Goal: Task Accomplishment & Management: Use online tool/utility

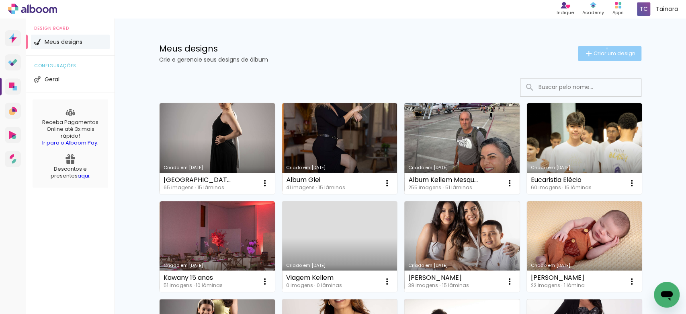
click at [602, 48] on paper-button "Criar um design" at bounding box center [610, 53] width 64 height 14
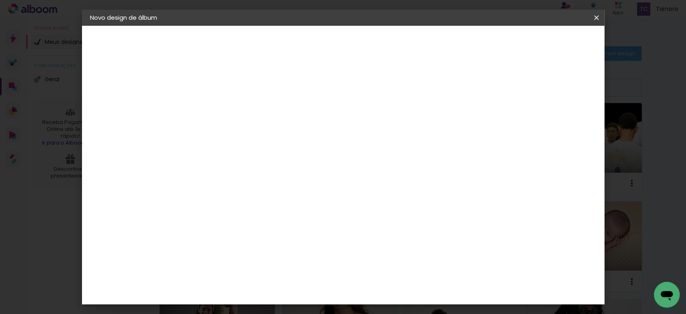
click at [222, 113] on input at bounding box center [222, 108] width 0 height 12
type input "[PERSON_NAME]"
type paper-input "[PERSON_NAME]"
click at [0, 0] on slot "Avançar" at bounding box center [0, 0] width 0 height 0
click at [372, 129] on paper-item "Tamanho Livre" at bounding box center [333, 122] width 77 height 18
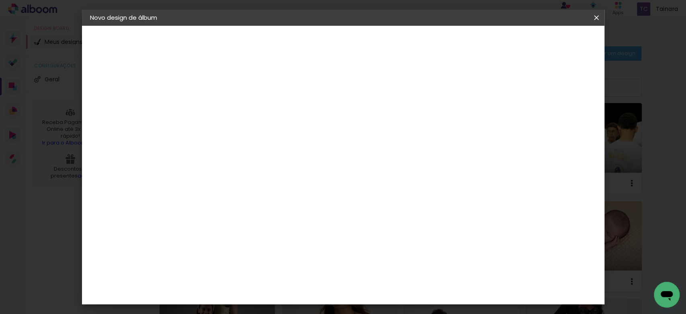
scroll to position [1501, 0]
click at [286, 298] on paper-item "Photo Pró Digital" at bounding box center [242, 311] width 87 height 27
click at [0, 0] on slot "Avançar" at bounding box center [0, 0] width 0 height 0
click at [0, 0] on slot "Voltar" at bounding box center [0, 0] width 0 height 0
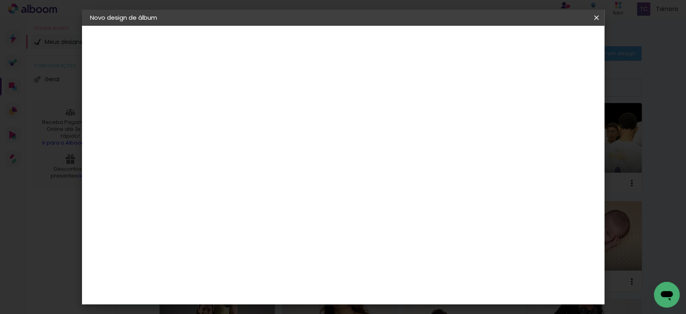
click at [236, 306] on div "Photo Pró Digital" at bounding box center [226, 315] width 20 height 19
click at [372, 47] on paper-button "Avançar" at bounding box center [352, 43] width 39 height 14
click at [309, 37] on paper-button "Voltar" at bounding box center [293, 43] width 33 height 14
click at [372, 119] on paper-item "Tamanho Livre" at bounding box center [333, 122] width 77 height 18
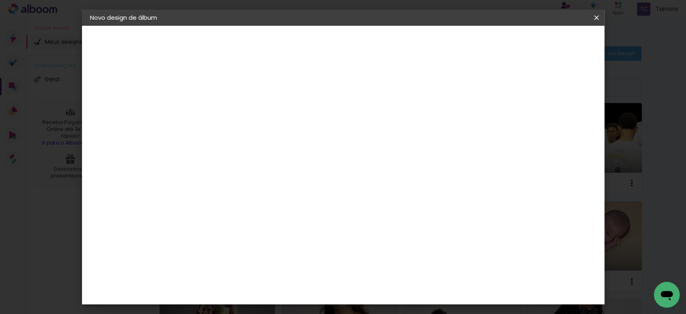
click at [0, 0] on slot "Avançar" at bounding box center [0, 0] width 0 height 0
click at [310, 126] on span "30" at bounding box center [308, 126] width 13 height 12
click at [201, 228] on input "30" at bounding box center [196, 228] width 21 height 12
type input "20"
type paper-input "20"
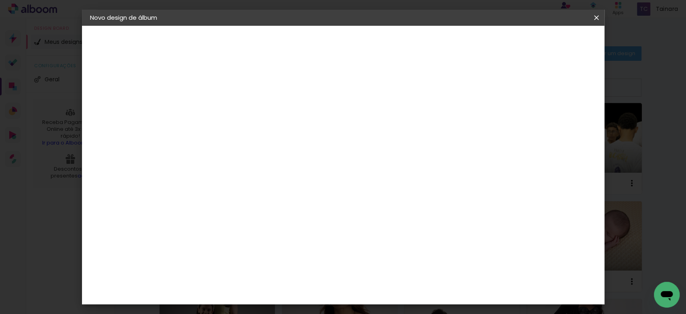
click at [391, 279] on input "60" at bounding box center [386, 282] width 21 height 12
type input "40"
type paper-input "40"
click at [544, 40] on span "Iniciar design" at bounding box center [525, 43] width 37 height 6
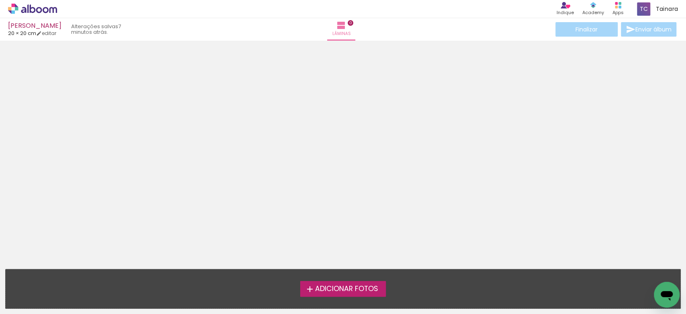
click at [383, 287] on label "Adicionar Fotos" at bounding box center [343, 288] width 86 height 15
click at [0, 0] on input "file" at bounding box center [0, 0] width 0 height 0
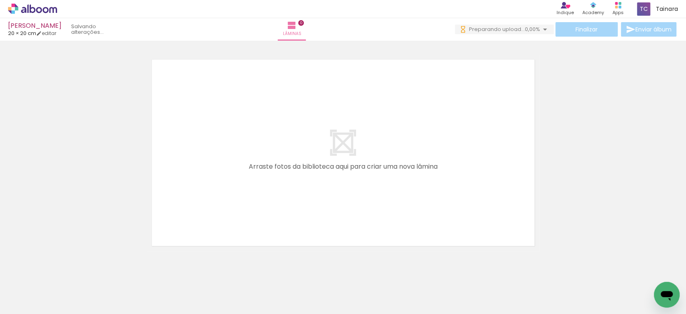
scroll to position [0, 1634]
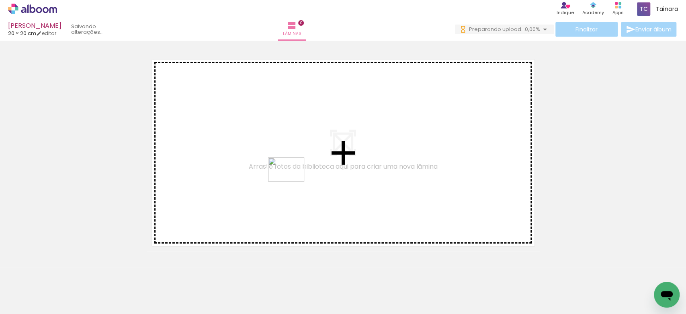
drag, startPoint x: 343, startPoint y: 279, endPoint x: 292, endPoint y: 181, distance: 109.9
click at [292, 181] on quentale-workspace at bounding box center [343, 157] width 686 height 314
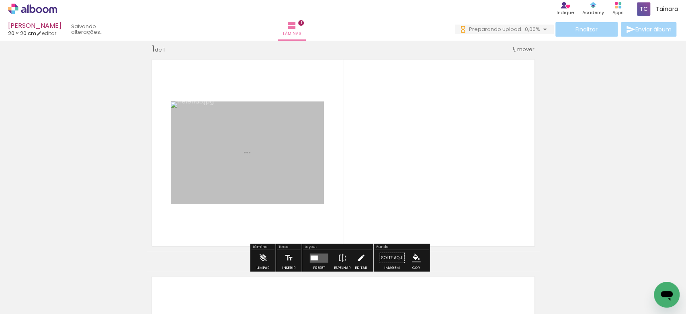
scroll to position [10, 0]
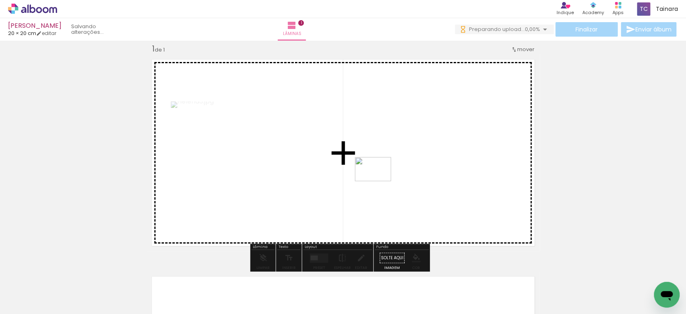
drag, startPoint x: 384, startPoint y: 294, endPoint x: 379, endPoint y: 181, distance: 112.7
click at [379, 181] on quentale-workspace at bounding box center [343, 157] width 686 height 314
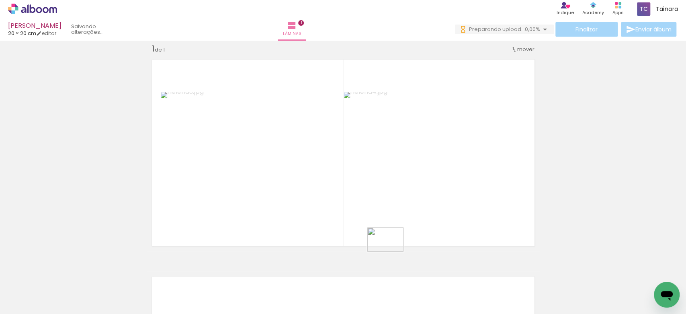
drag, startPoint x: 438, startPoint y: 296, endPoint x: 392, endPoint y: 251, distance: 64.6
click at [392, 251] on quentale-workspace at bounding box center [343, 157] width 686 height 314
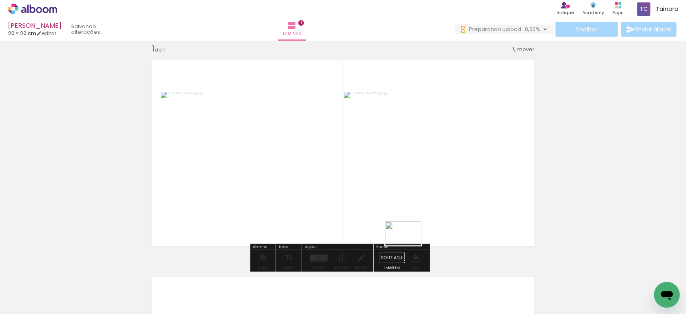
drag, startPoint x: 433, startPoint y: 293, endPoint x: 409, endPoint y: 245, distance: 53.6
click at [409, 245] on quentale-workspace at bounding box center [343, 157] width 686 height 314
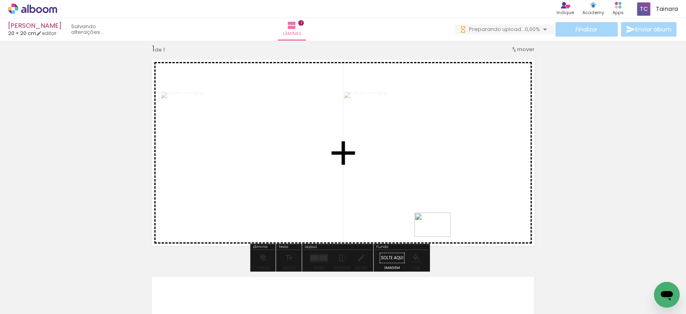
drag, startPoint x: 439, startPoint y: 296, endPoint x: 440, endPoint y: 233, distance: 62.7
click at [440, 236] on quentale-workspace at bounding box center [343, 157] width 686 height 314
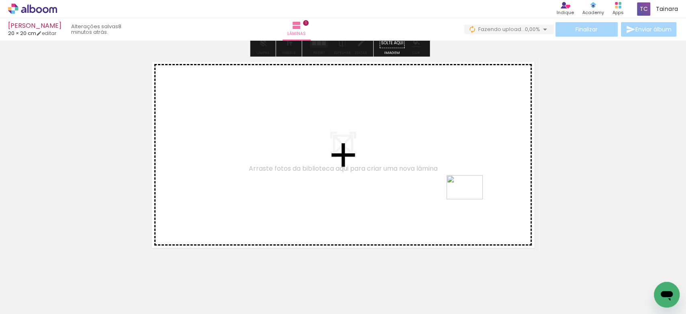
drag, startPoint x: 478, startPoint y: 288, endPoint x: 471, endPoint y: 199, distance: 89.2
click at [471, 199] on quentale-workspace at bounding box center [343, 157] width 686 height 314
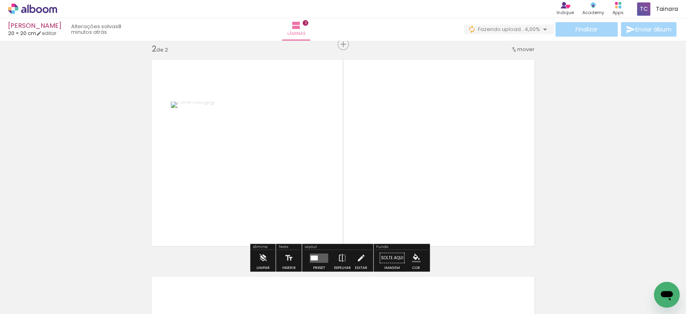
scroll to position [227, 0]
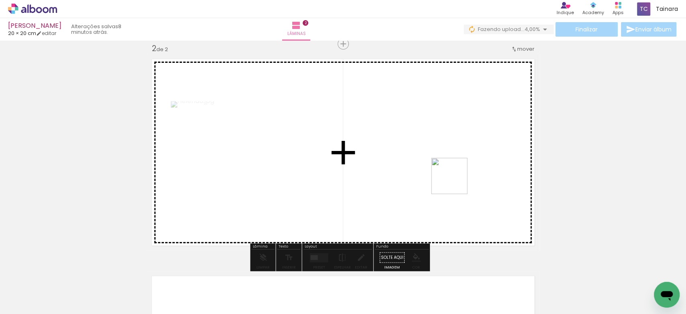
drag, startPoint x: 512, startPoint y: 286, endPoint x: 455, endPoint y: 181, distance: 119.5
click at [455, 181] on quentale-workspace at bounding box center [343, 157] width 686 height 314
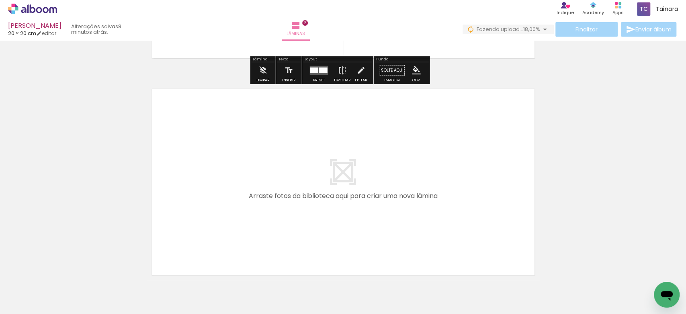
scroll to position [441, 0]
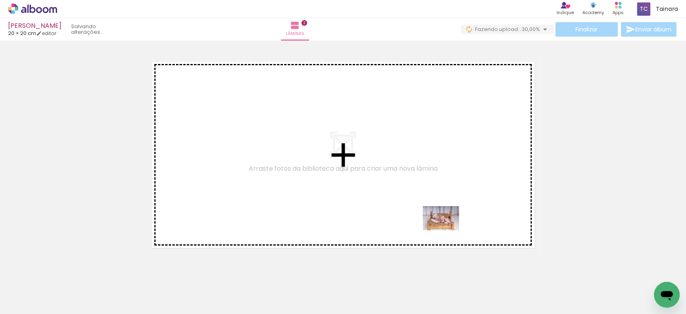
drag, startPoint x: 565, startPoint y: 286, endPoint x: 443, endPoint y: 225, distance: 136.5
click at [443, 225] on quentale-workspace at bounding box center [343, 157] width 686 height 314
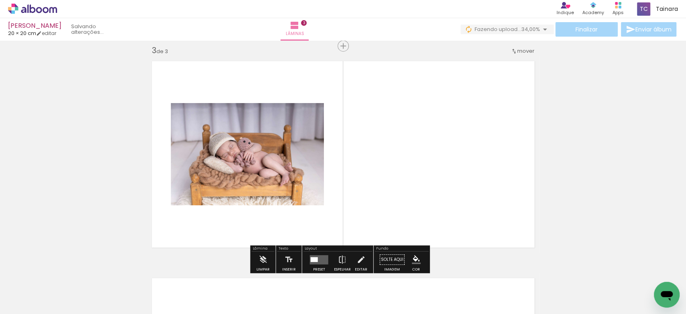
scroll to position [444, 0]
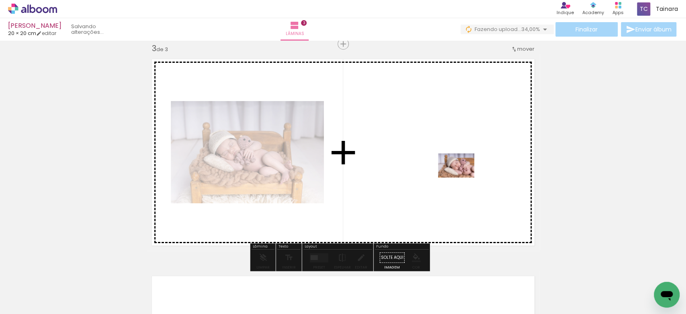
drag, startPoint x: 603, startPoint y: 290, endPoint x: 462, endPoint y: 177, distance: 179.7
click at [462, 177] on quentale-workspace at bounding box center [343, 157] width 686 height 314
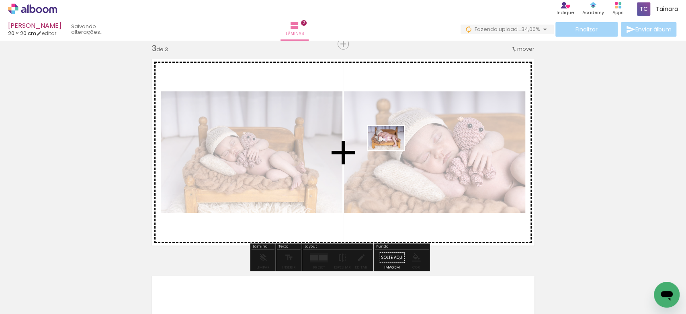
drag, startPoint x: 601, startPoint y: 246, endPoint x: 386, endPoint y: 150, distance: 235.6
click at [386, 150] on quentale-workspace at bounding box center [343, 157] width 686 height 314
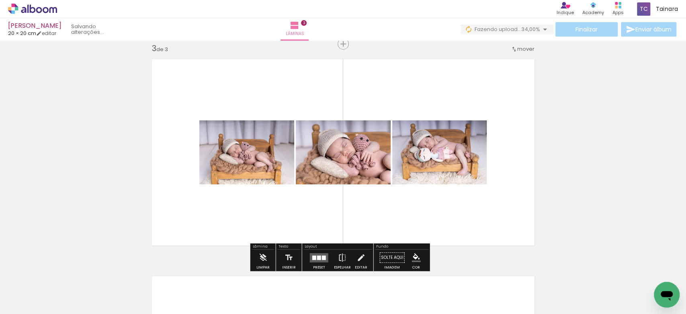
drag, startPoint x: 321, startPoint y: 257, endPoint x: 318, endPoint y: 253, distance: 4.6
click at [0, 0] on slot at bounding box center [0, 0] width 0 height 0
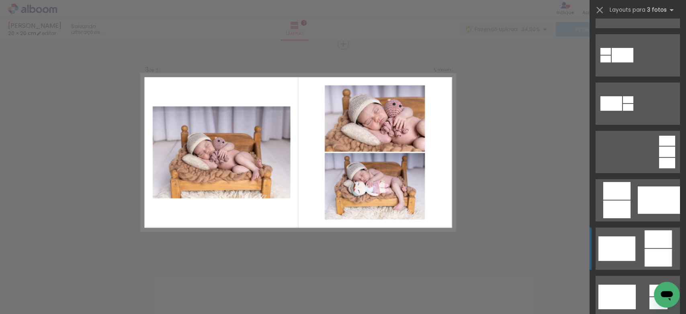
scroll to position [107, 0]
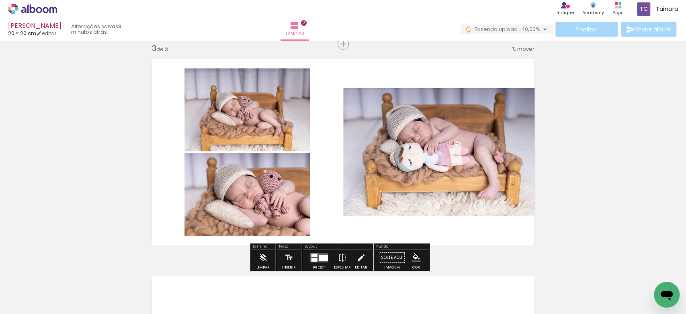
click at [499, 168] on quentale-photo at bounding box center [441, 152] width 197 height 128
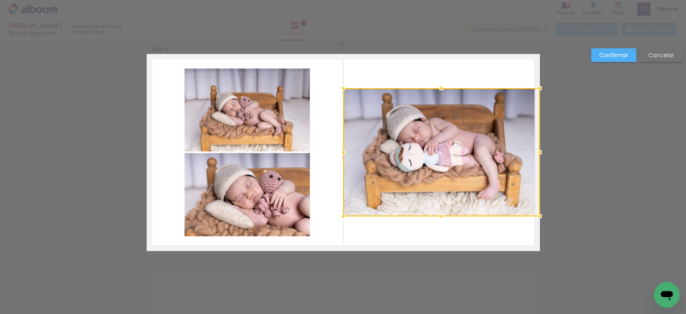
click at [501, 168] on div at bounding box center [441, 152] width 197 height 128
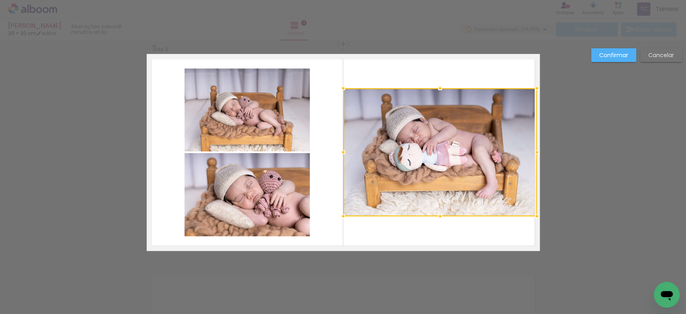
drag, startPoint x: 538, startPoint y: 151, endPoint x: 533, endPoint y: 150, distance: 5.3
click at [533, 150] on div at bounding box center [537, 152] width 16 height 16
click at [324, 43] on div "Confirmar Cancelar" at bounding box center [343, 40] width 686 height 886
click at [0, 0] on slot "Confirmar" at bounding box center [0, 0] width 0 height 0
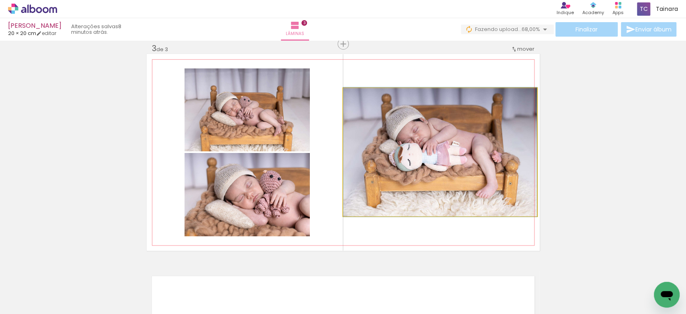
click at [454, 126] on quentale-photo at bounding box center [440, 152] width 194 height 128
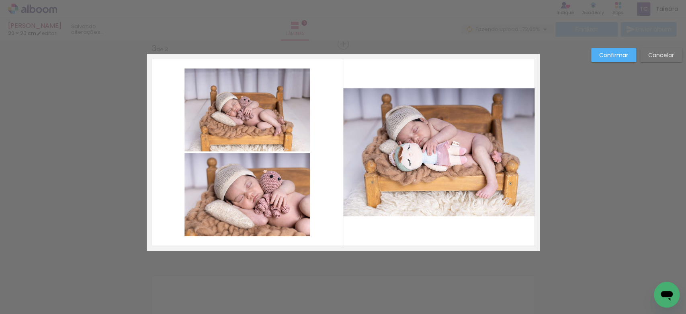
click at [454, 126] on quentale-photo at bounding box center [440, 152] width 194 height 128
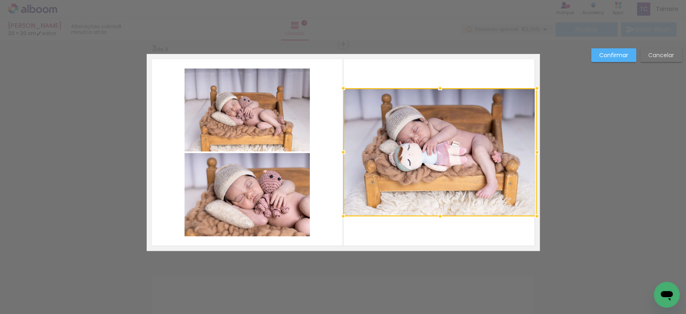
click at [524, 140] on div at bounding box center [440, 152] width 194 height 128
click at [506, 142] on div at bounding box center [440, 152] width 194 height 128
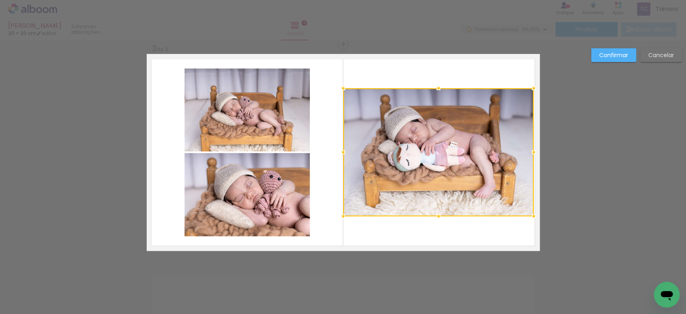
click at [529, 154] on div at bounding box center [534, 152] width 16 height 16
click at [589, 151] on div "Confirmar Cancelar" at bounding box center [343, 40] width 686 height 886
click at [0, 0] on slot "Confirmar" at bounding box center [0, 0] width 0 height 0
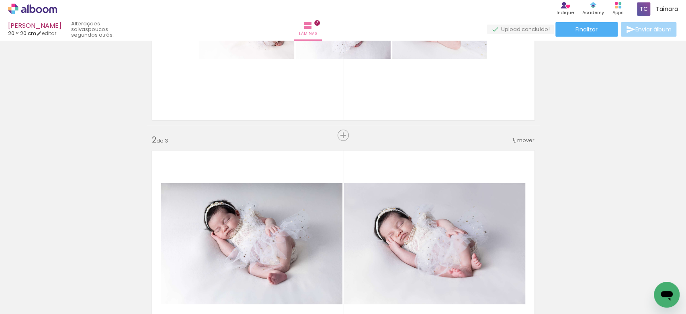
scroll to position [68, 0]
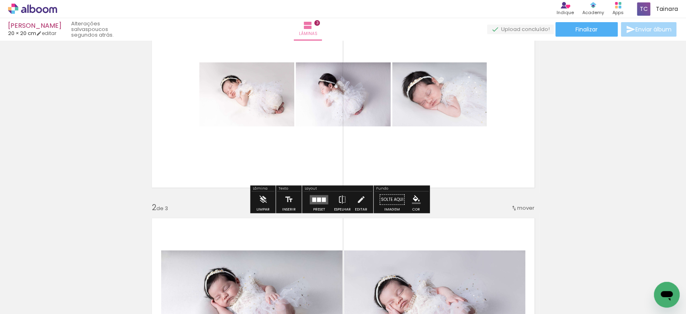
click at [315, 208] on div "Preset" at bounding box center [319, 210] width 12 height 4
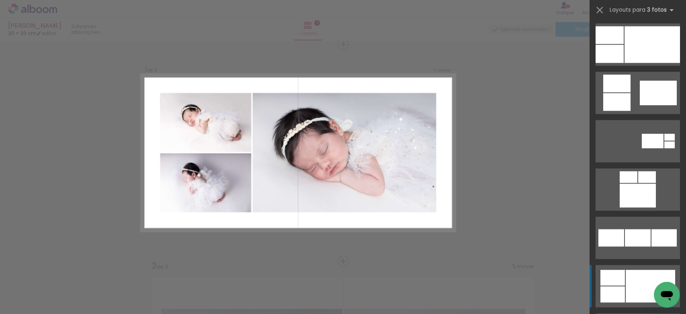
scroll to position [643, 0]
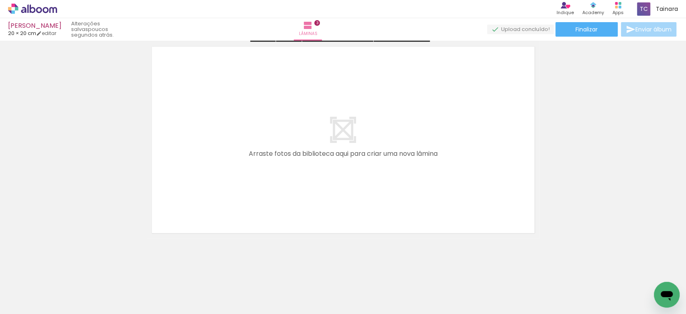
scroll to position [676, 0]
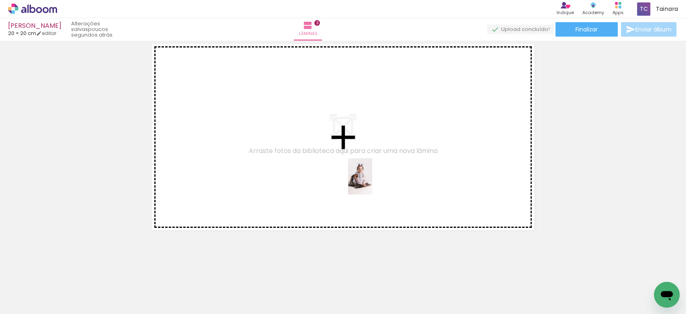
drag, startPoint x: 296, startPoint y: 298, endPoint x: 372, endPoint y: 182, distance: 138.4
click at [372, 182] on quentale-workspace at bounding box center [343, 157] width 686 height 314
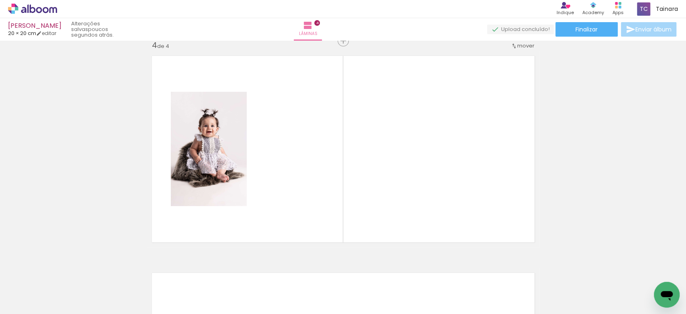
scroll to position [660, 0]
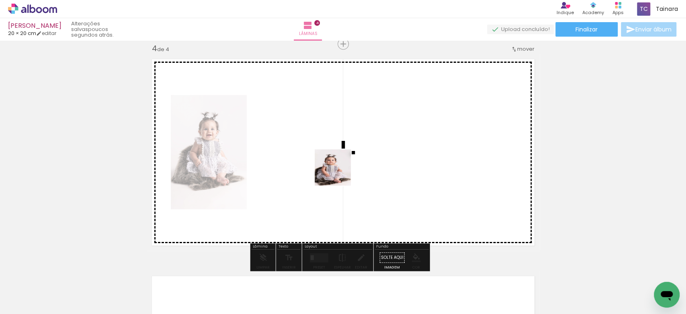
drag, startPoint x: 254, startPoint y: 290, endPoint x: 344, endPoint y: 173, distance: 148.0
click at [343, 173] on quentale-workspace at bounding box center [343, 157] width 686 height 314
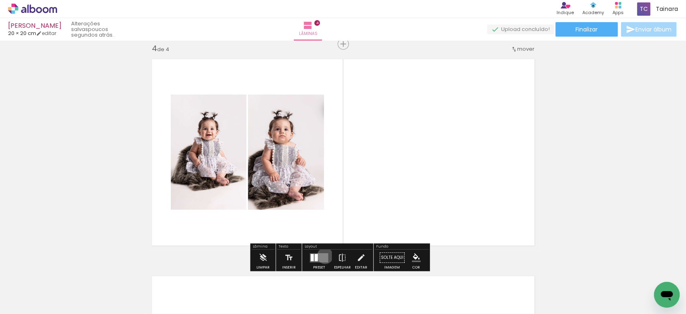
click at [323, 255] on quentale-layouter at bounding box center [319, 257] width 18 height 9
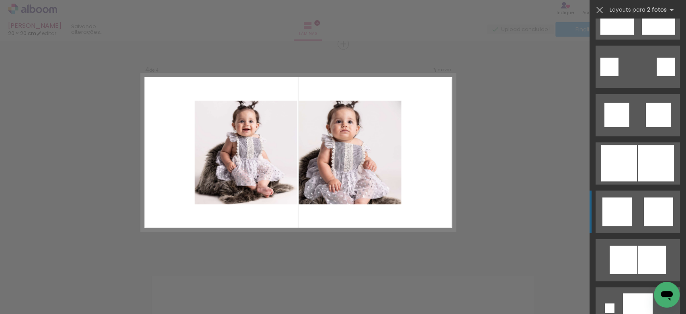
scroll to position [965, 0]
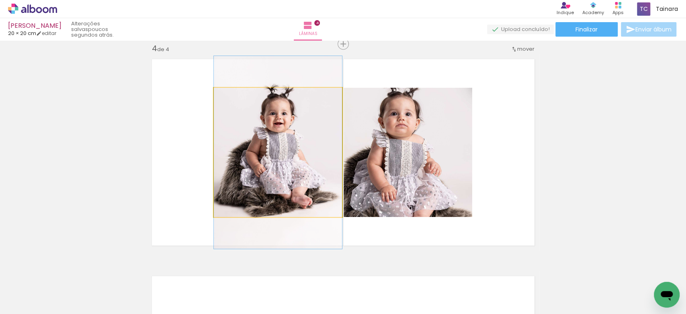
click at [302, 164] on quentale-photo at bounding box center [278, 152] width 128 height 129
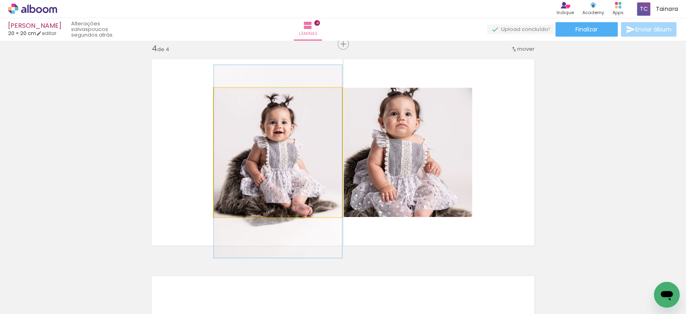
drag, startPoint x: 302, startPoint y: 164, endPoint x: 306, endPoint y: 173, distance: 9.0
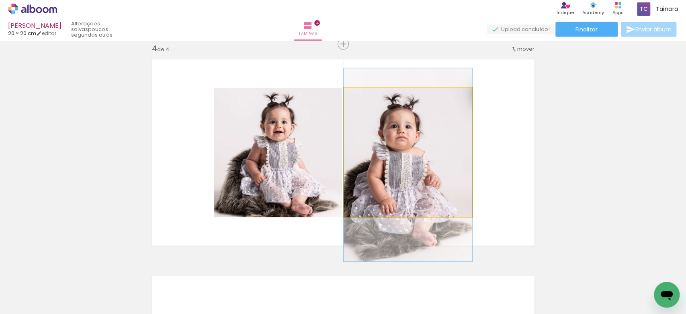
drag, startPoint x: 421, startPoint y: 159, endPoint x: 450, endPoint y: 153, distance: 30.4
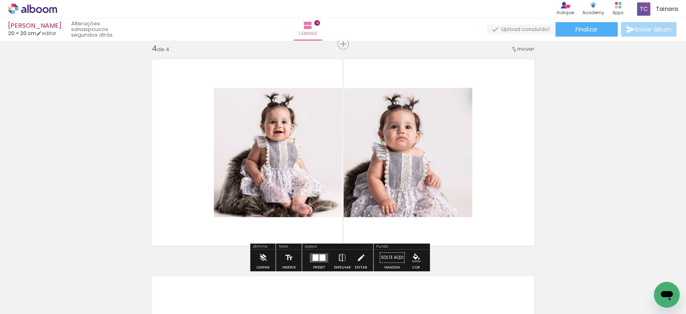
click at [489, 148] on quentale-layouter at bounding box center [343, 152] width 393 height 197
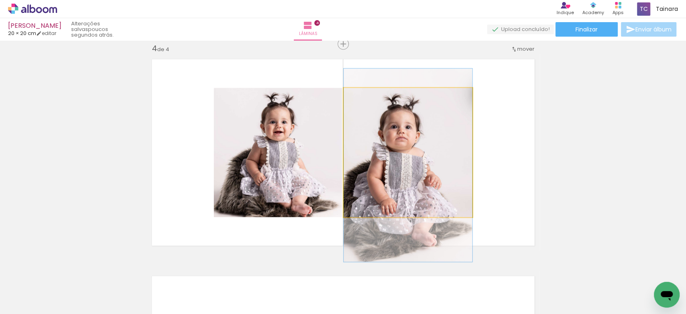
click at [417, 156] on quentale-photo at bounding box center [408, 152] width 129 height 129
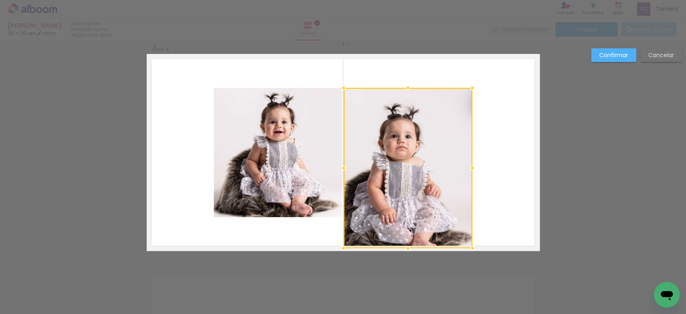
drag, startPoint x: 402, startPoint y: 219, endPoint x: 405, endPoint y: 239, distance: 20.3
click at [408, 247] on div at bounding box center [408, 248] width 16 height 16
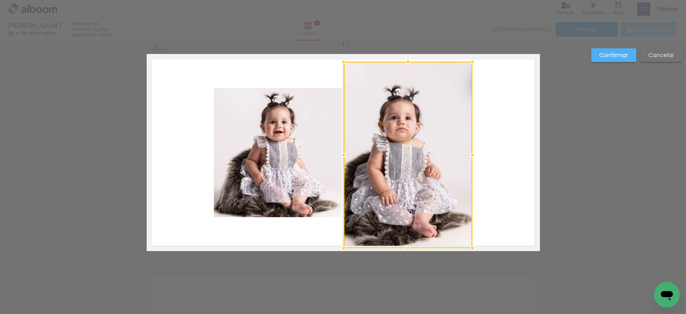
drag, startPoint x: 403, startPoint y: 85, endPoint x: 409, endPoint y: 63, distance: 23.4
click at [409, 63] on div at bounding box center [408, 61] width 16 height 16
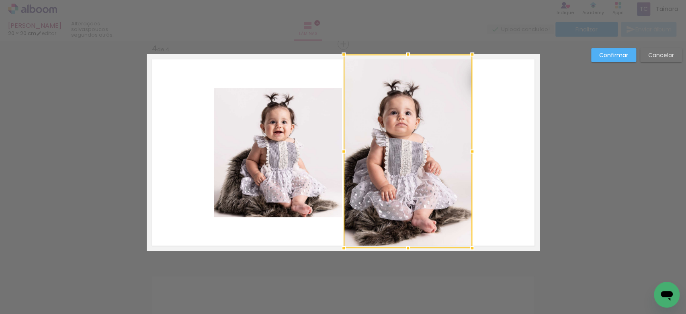
drag, startPoint x: 407, startPoint y: 61, endPoint x: 406, endPoint y: 55, distance: 5.4
click at [406, 55] on div at bounding box center [408, 54] width 16 height 16
drag, startPoint x: 469, startPoint y: 152, endPoint x: 453, endPoint y: 150, distance: 16.7
click at [464, 154] on div at bounding box center [472, 151] width 16 height 16
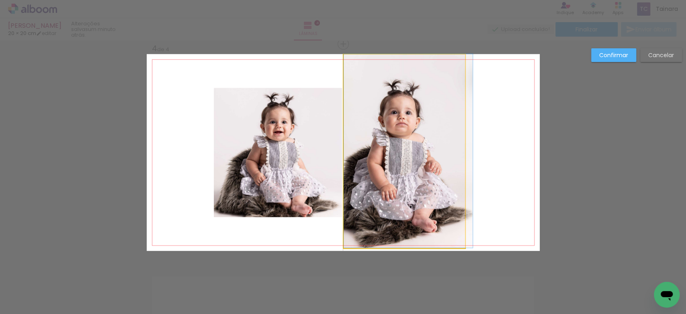
drag, startPoint x: 399, startPoint y: 153, endPoint x: 413, endPoint y: 152, distance: 14.1
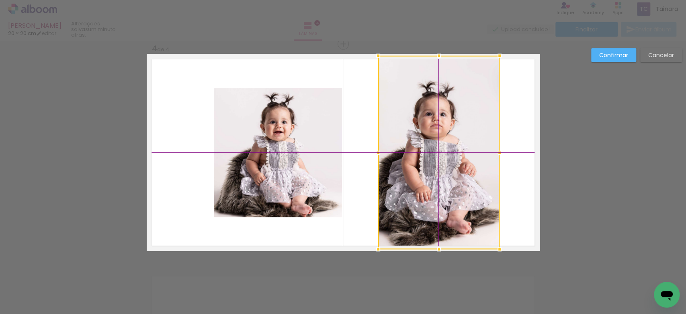
drag, startPoint x: 399, startPoint y: 150, endPoint x: 434, endPoint y: 150, distance: 35.4
click at [434, 150] on div at bounding box center [438, 151] width 121 height 193
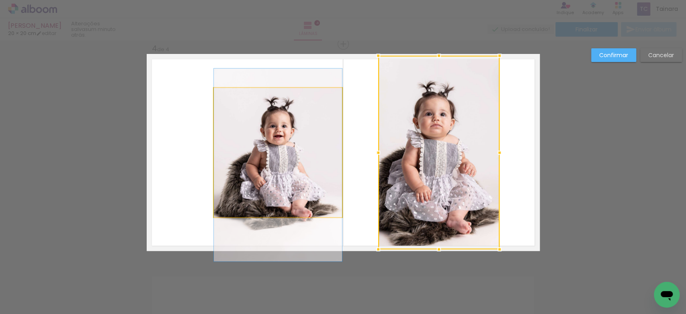
drag, startPoint x: 271, startPoint y: 149, endPoint x: 263, endPoint y: 150, distance: 7.3
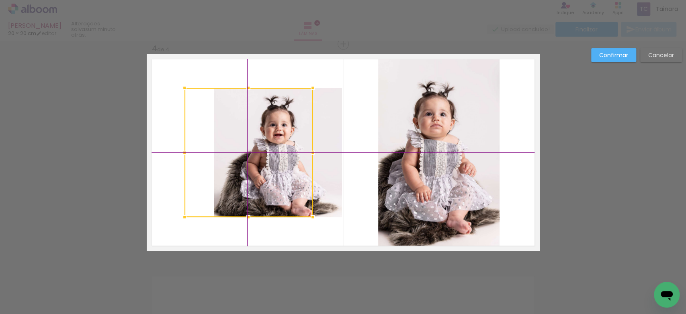
drag, startPoint x: 273, startPoint y: 149, endPoint x: 251, endPoint y: 150, distance: 22.2
click at [251, 150] on div at bounding box center [249, 152] width 128 height 129
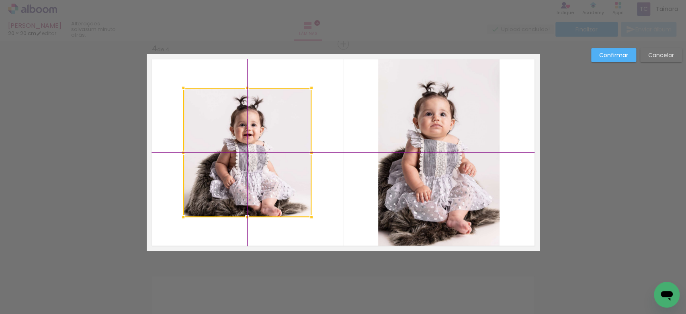
drag, startPoint x: 255, startPoint y: 150, endPoint x: 226, endPoint y: 150, distance: 28.6
click at [226, 150] on div at bounding box center [247, 152] width 128 height 129
click at [327, 129] on quentale-layouter at bounding box center [343, 152] width 393 height 197
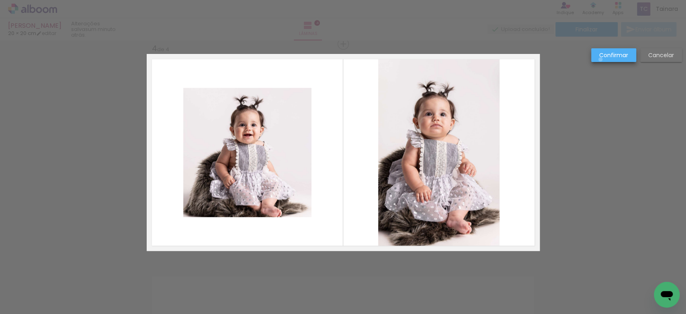
click at [600, 60] on paper-button "Confirmar" at bounding box center [614, 55] width 45 height 14
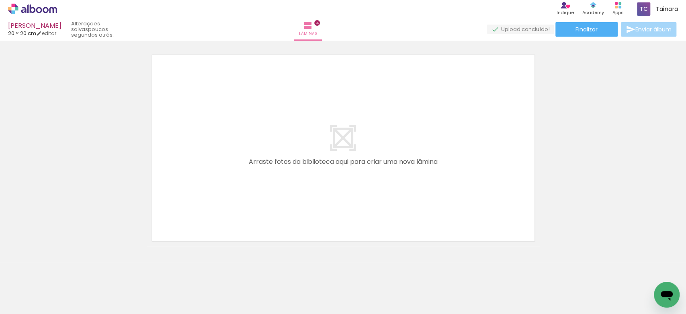
scroll to position [892, 0]
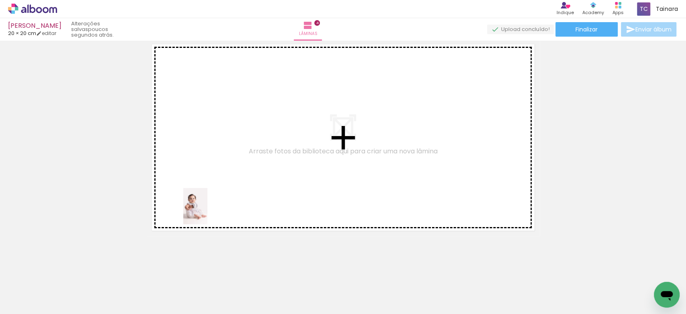
drag, startPoint x: 199, startPoint y: 298, endPoint x: 214, endPoint y: 201, distance: 98.0
click at [214, 201] on quentale-workspace at bounding box center [343, 157] width 686 height 314
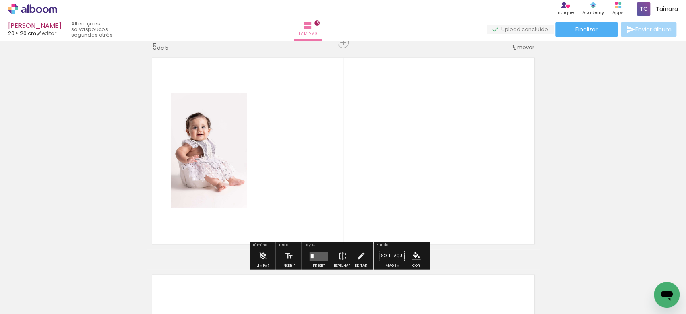
scroll to position [877, 0]
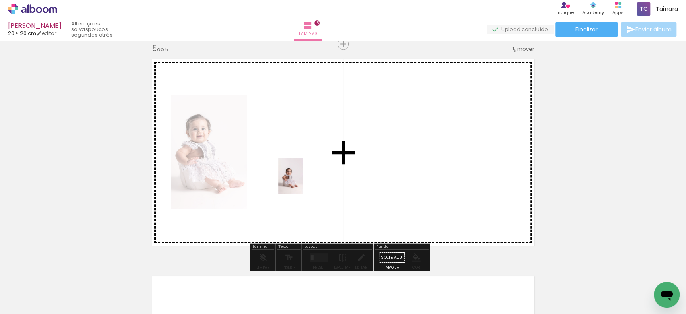
drag, startPoint x: 162, startPoint y: 284, endPoint x: 302, endPoint y: 181, distance: 174.0
click at [302, 181] on quentale-workspace at bounding box center [343, 157] width 686 height 314
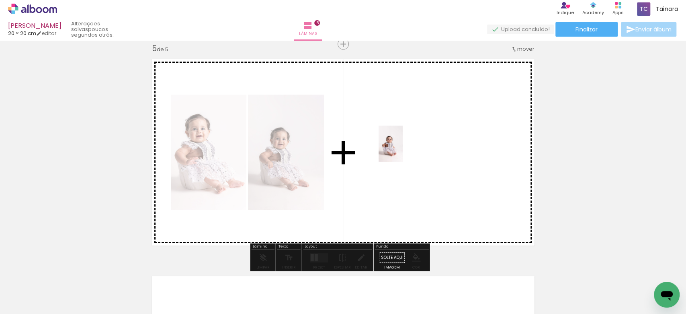
drag, startPoint x: 122, startPoint y: 288, endPoint x: 406, endPoint y: 149, distance: 316.2
click at [405, 150] on quentale-workspace at bounding box center [343, 157] width 686 height 314
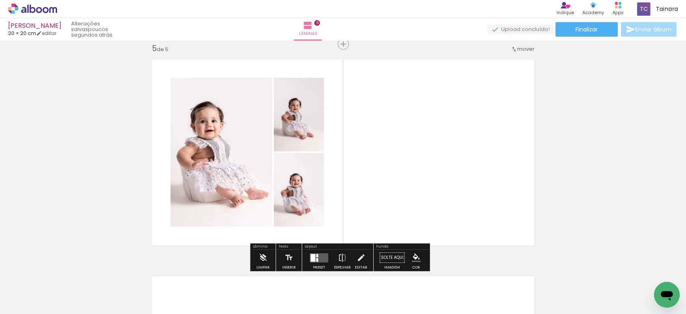
click at [320, 250] on div at bounding box center [319, 257] width 22 height 16
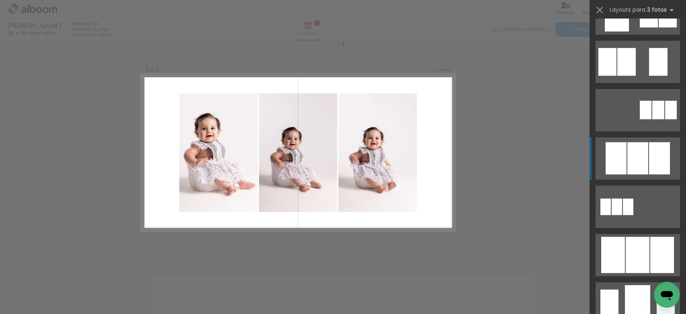
scroll to position [429, 0]
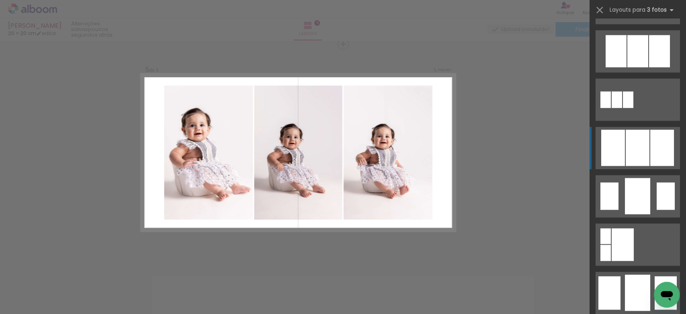
click at [631, 67] on div at bounding box center [638, 51] width 21 height 32
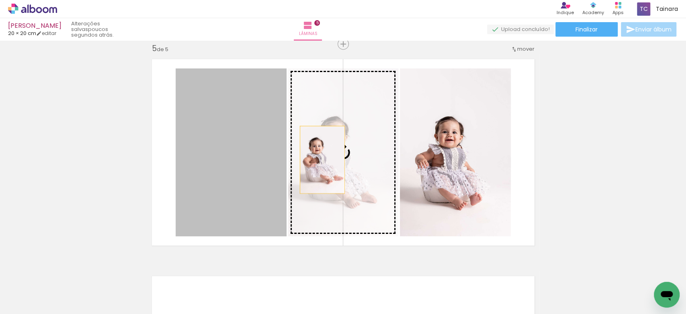
drag, startPoint x: 261, startPoint y: 164, endPoint x: 319, endPoint y: 159, distance: 58.6
click at [0, 0] on slot at bounding box center [0, 0] width 0 height 0
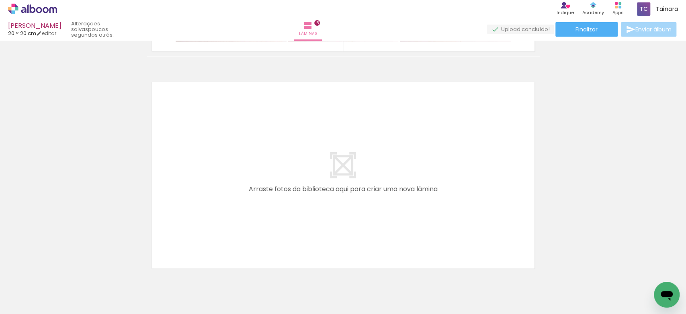
scroll to position [1091, 0]
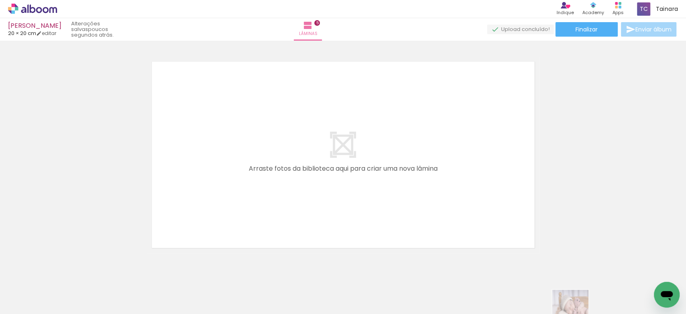
drag, startPoint x: 593, startPoint y: 305, endPoint x: 575, endPoint y: 315, distance: 20.2
click at [575, 313] on html "link( href="../../bower_components/polymer/polymer.html" rel="import" ) picture…" at bounding box center [343, 157] width 686 height 314
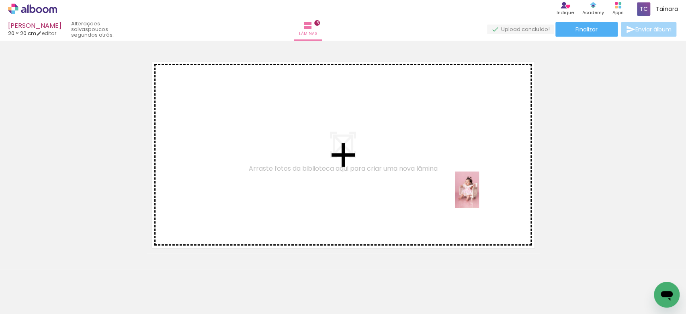
drag, startPoint x: 444, startPoint y: 290, endPoint x: 479, endPoint y: 195, distance: 101.1
click at [479, 195] on quentale-workspace at bounding box center [343, 157] width 686 height 314
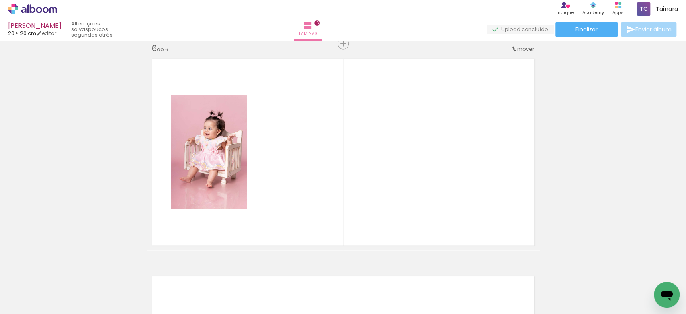
scroll to position [0, 993]
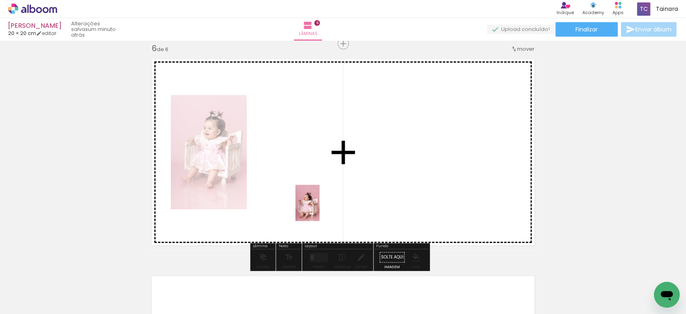
drag, startPoint x: 357, startPoint y: 301, endPoint x: 320, endPoint y: 209, distance: 99.5
click at [320, 209] on quentale-workspace at bounding box center [343, 157] width 686 height 314
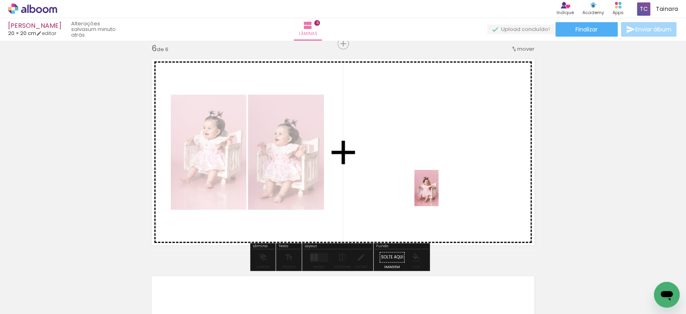
drag, startPoint x: 434, startPoint y: 291, endPoint x: 438, endPoint y: 189, distance: 102.2
click at [438, 189] on quentale-workspace at bounding box center [343, 157] width 686 height 314
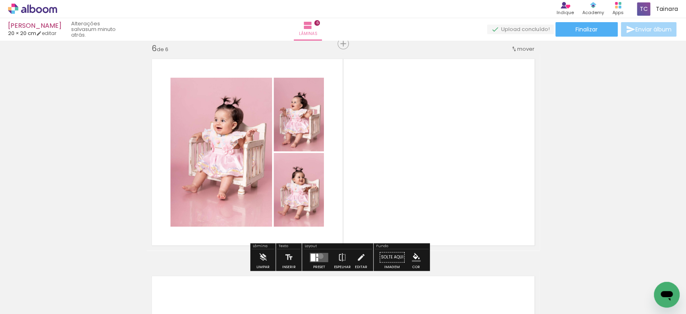
click at [319, 256] on quentale-layouter at bounding box center [319, 257] width 18 height 9
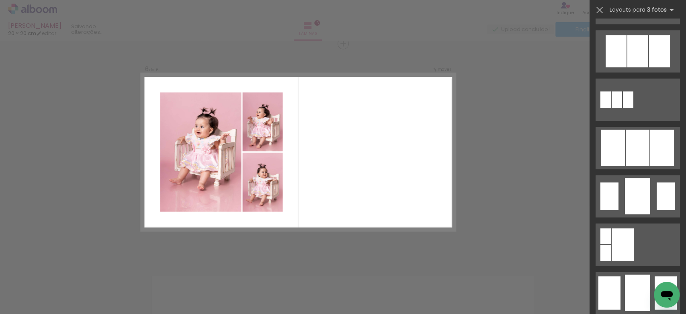
scroll to position [0, 0]
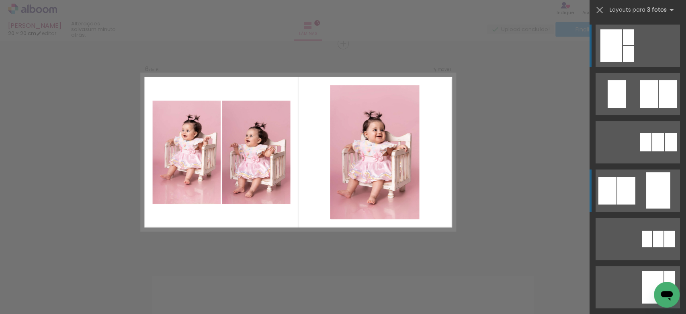
click at [659, 108] on div at bounding box center [668, 94] width 18 height 28
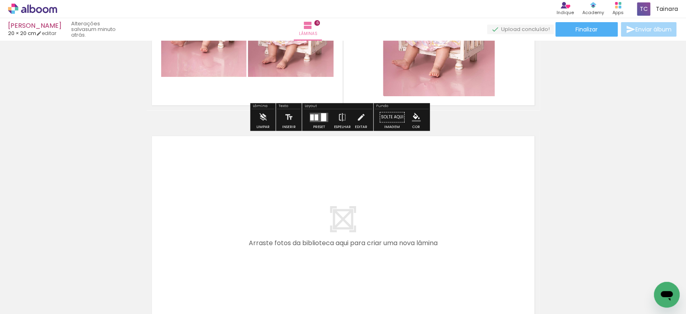
scroll to position [1255, 0]
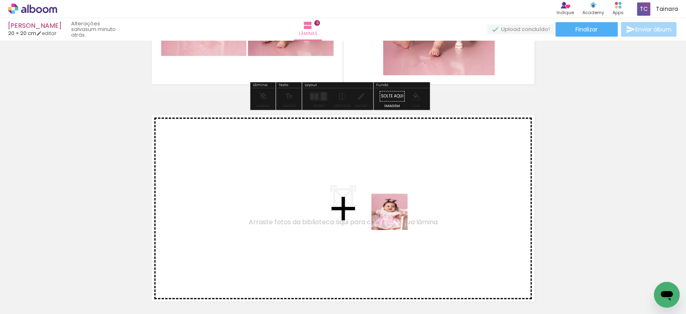
drag, startPoint x: 393, startPoint y: 296, endPoint x: 396, endPoint y: 217, distance: 79.3
click at [396, 217] on quentale-workspace at bounding box center [343, 157] width 686 height 314
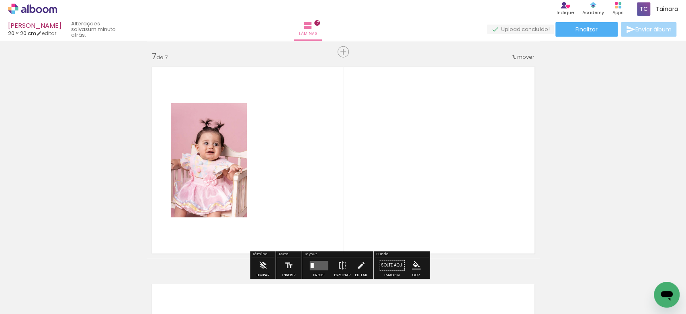
scroll to position [1311, 0]
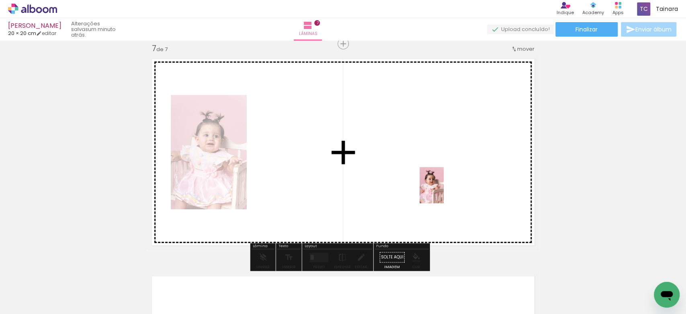
drag, startPoint x: 483, startPoint y: 298, endPoint x: 444, endPoint y: 191, distance: 113.7
click at [444, 191] on quentale-workspace at bounding box center [343, 157] width 686 height 314
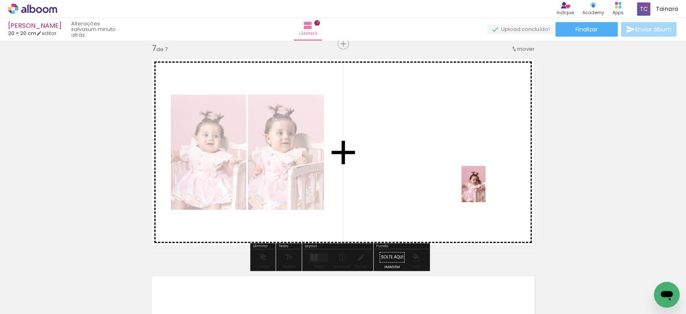
drag, startPoint x: 537, startPoint y: 292, endPoint x: 486, endPoint y: 190, distance: 114.0
click at [486, 190] on quentale-workspace at bounding box center [343, 157] width 686 height 314
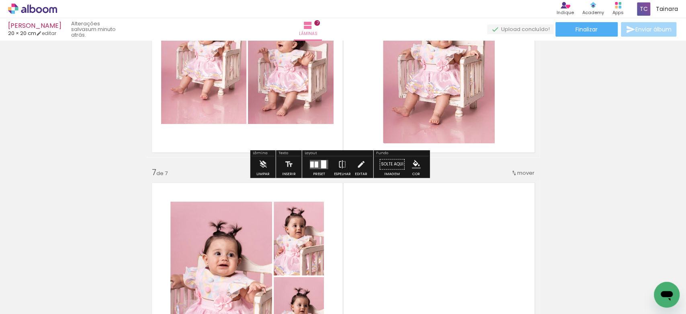
scroll to position [1203, 0]
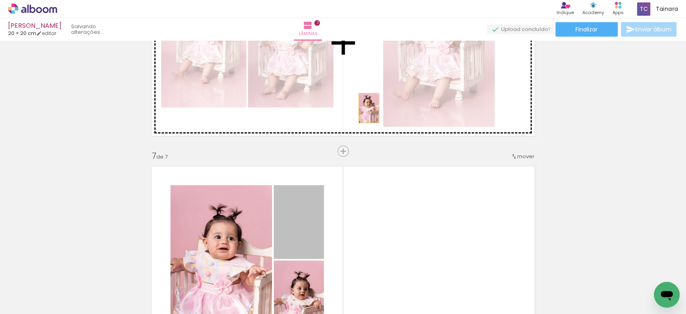
drag, startPoint x: 314, startPoint y: 220, endPoint x: 365, endPoint y: 107, distance: 124.0
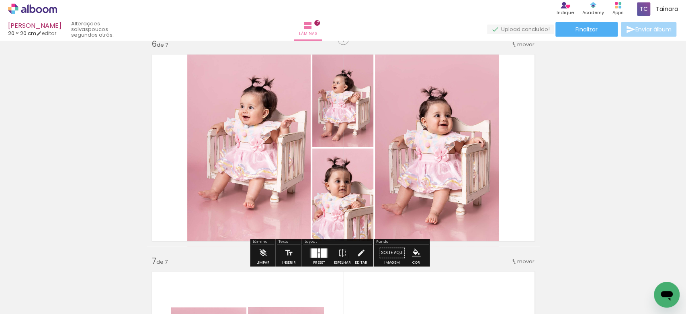
scroll to position [1096, 0]
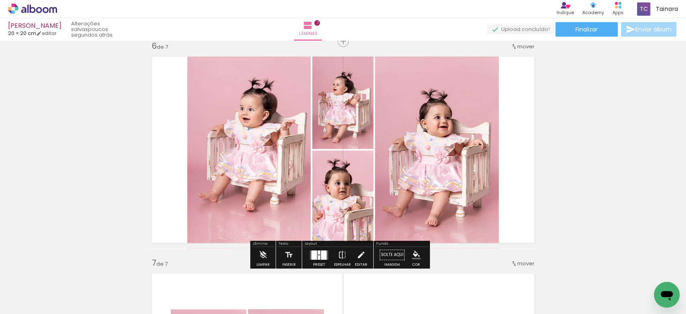
click at [445, 159] on quentale-photo at bounding box center [437, 149] width 124 height 197
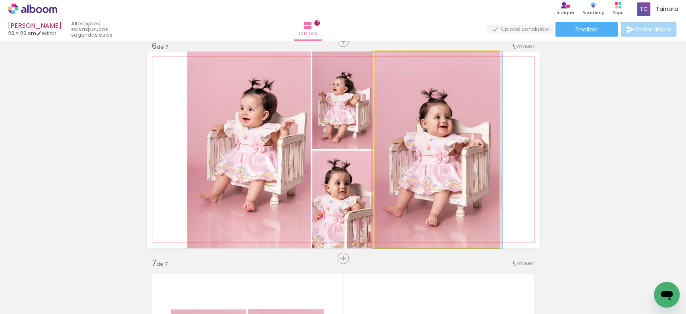
click at [445, 159] on quentale-photo at bounding box center [437, 149] width 124 height 197
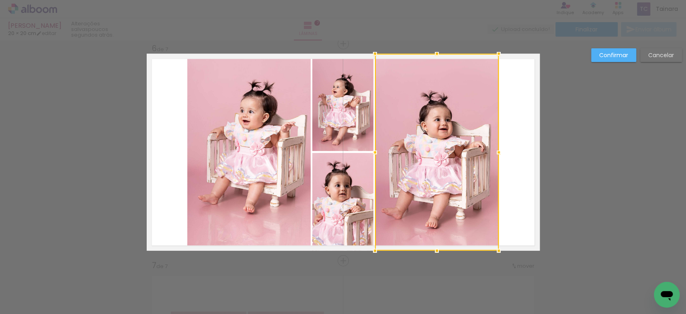
scroll to position [1094, 0]
click at [0, 0] on slot "Confirmar" at bounding box center [0, 0] width 0 height 0
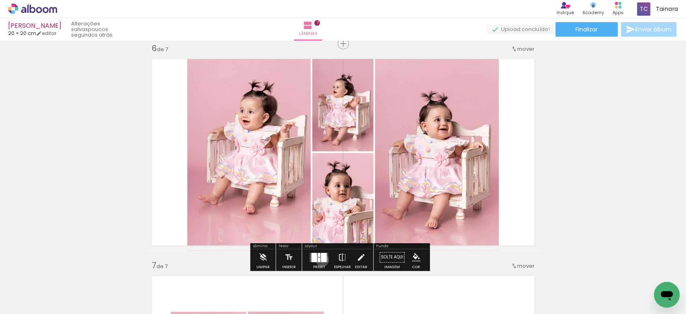
drag, startPoint x: 320, startPoint y: 260, endPoint x: 358, endPoint y: 241, distance: 41.7
click at [321, 260] on div at bounding box center [324, 257] width 6 height 9
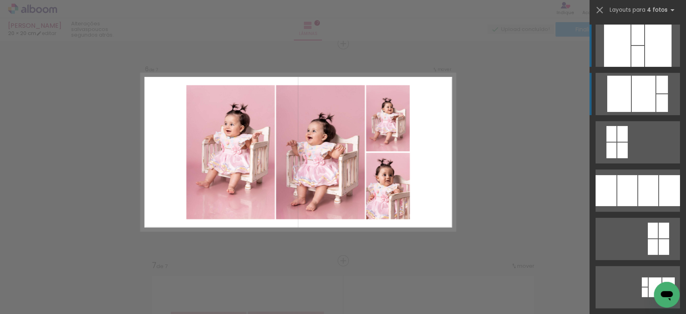
click at [620, 108] on div at bounding box center [620, 94] width 24 height 36
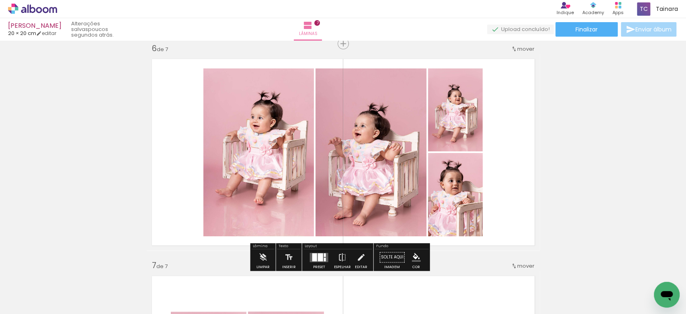
scroll to position [1308, 0]
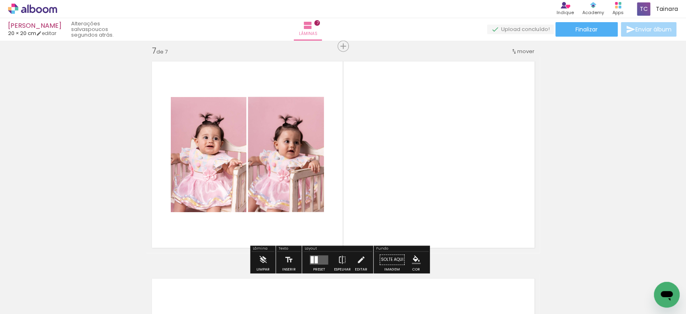
click at [321, 260] on quentale-layouter at bounding box center [319, 259] width 18 height 9
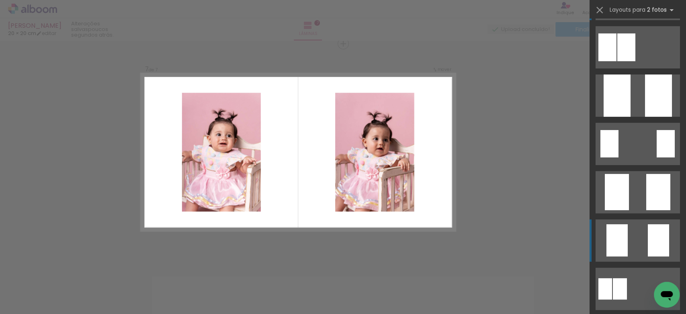
scroll to position [53, 0]
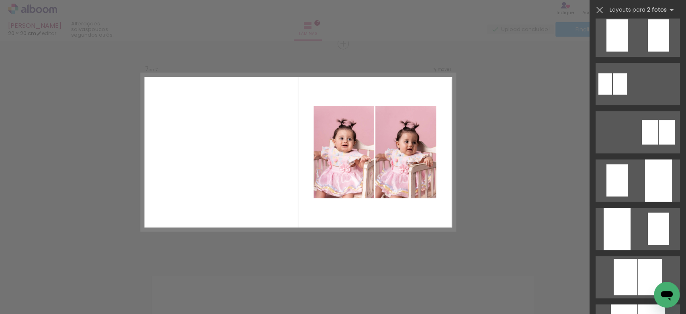
scroll to position [268, 0]
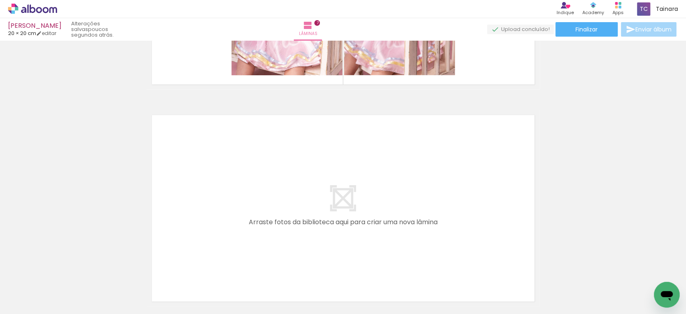
scroll to position [0, 1142]
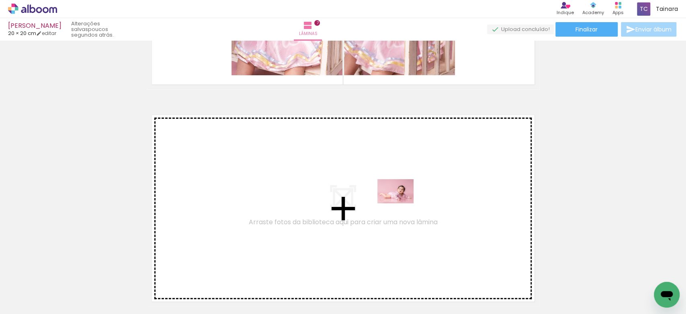
drag, startPoint x: 509, startPoint y: 290, endPoint x: 400, endPoint y: 204, distance: 139.2
click at [400, 204] on quentale-workspace at bounding box center [343, 157] width 686 height 314
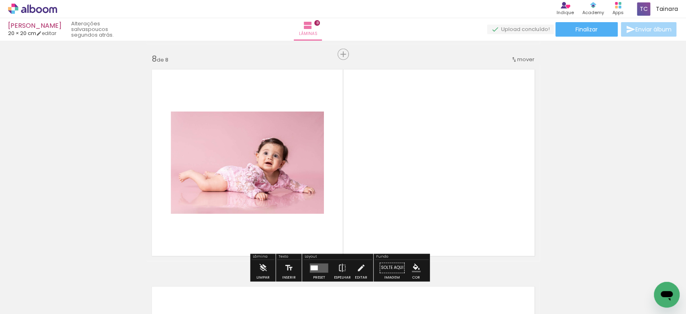
scroll to position [1527, 0]
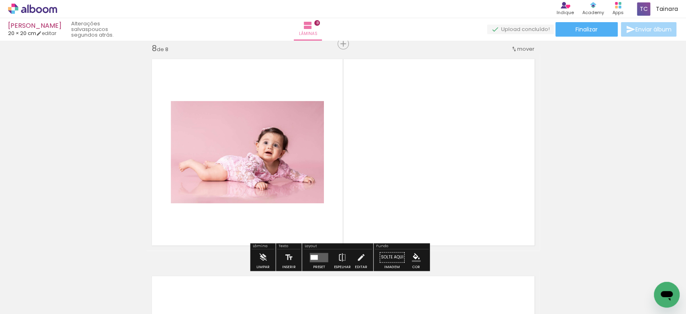
click at [287, 183] on quentale-photo at bounding box center [247, 152] width 153 height 102
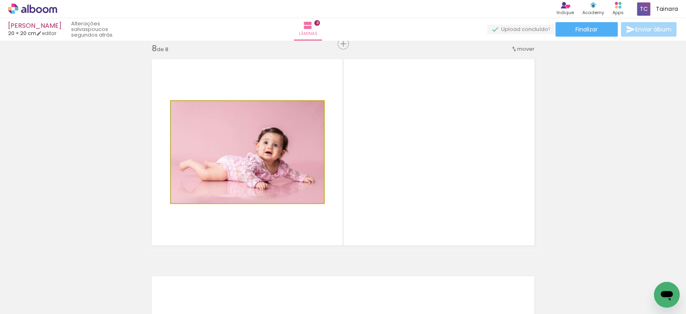
click at [287, 183] on quentale-photo at bounding box center [247, 152] width 153 height 102
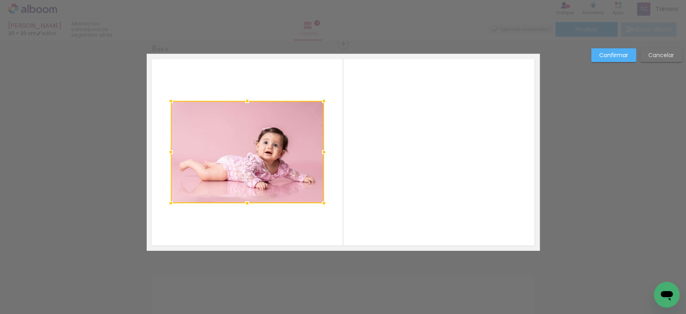
click at [287, 183] on div at bounding box center [247, 152] width 153 height 102
click at [288, 183] on div at bounding box center [247, 152] width 153 height 102
click at [620, 60] on paper-button "Confirmar" at bounding box center [614, 55] width 45 height 14
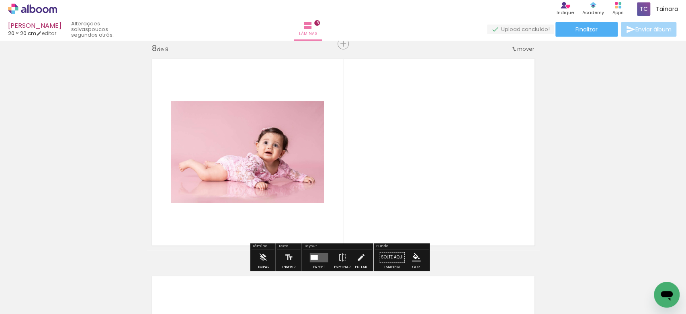
drag, startPoint x: 316, startPoint y: 255, endPoint x: 315, endPoint y: 233, distance: 22.6
click at [314, 255] on quentale-layouter at bounding box center [319, 257] width 18 height 9
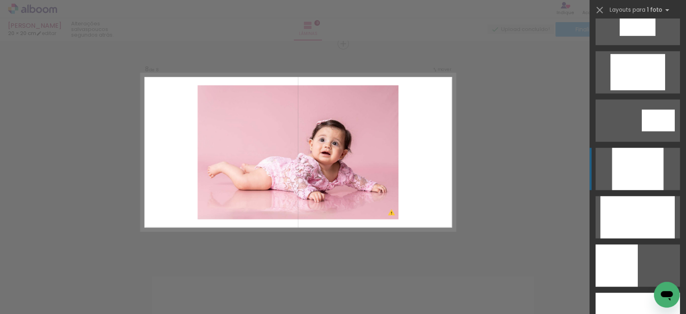
scroll to position [429, 0]
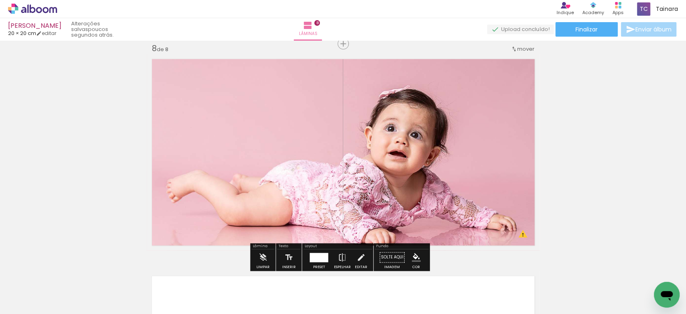
click at [389, 150] on quentale-photo at bounding box center [343, 152] width 393 height 197
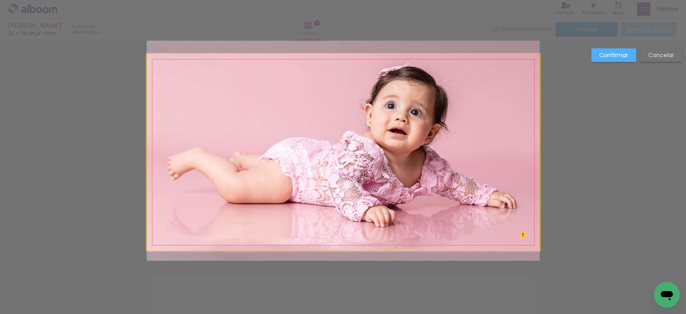
drag, startPoint x: 386, startPoint y: 156, endPoint x: 382, endPoint y: 134, distance: 23.0
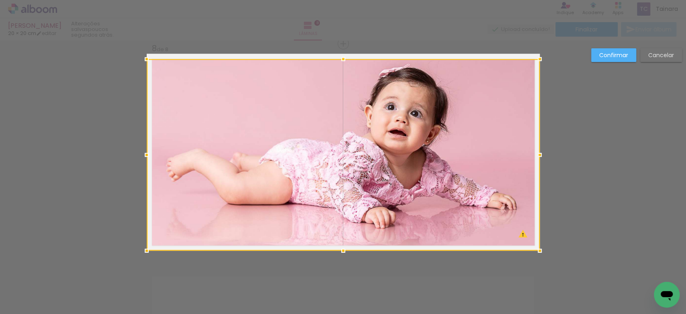
drag, startPoint x: 341, startPoint y: 55, endPoint x: 339, endPoint y: 60, distance: 5.0
click at [339, 60] on div at bounding box center [343, 59] width 16 height 16
drag, startPoint x: 536, startPoint y: 156, endPoint x: 531, endPoint y: 156, distance: 5.6
click at [531, 156] on div at bounding box center [539, 155] width 16 height 16
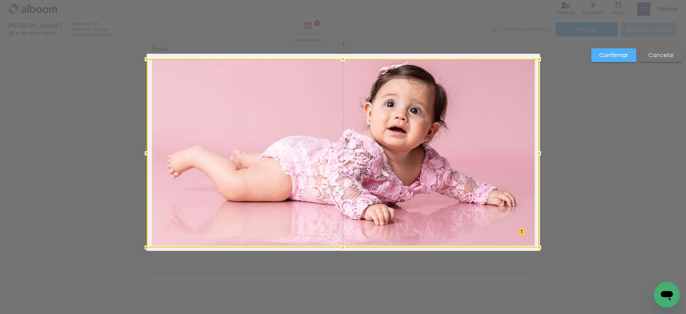
drag, startPoint x: 338, startPoint y: 254, endPoint x: 337, endPoint y: 249, distance: 4.6
click at [337, 249] on div at bounding box center [343, 247] width 16 height 16
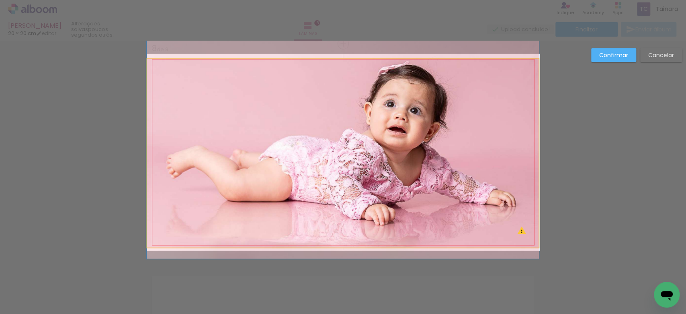
drag, startPoint x: 162, startPoint y: 166, endPoint x: 154, endPoint y: 162, distance: 9.0
click at [162, 166] on quentale-photo at bounding box center [343, 153] width 392 height 188
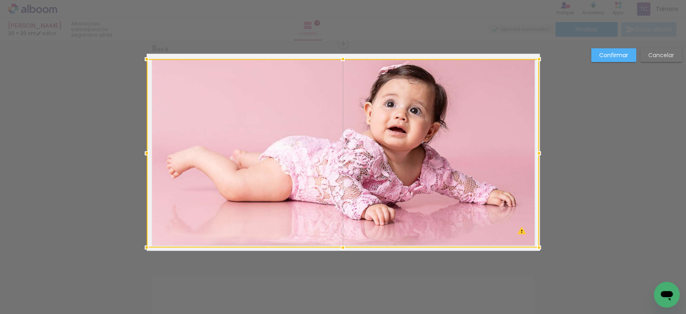
click at [146, 158] on div at bounding box center [147, 153] width 16 height 16
click at [251, 162] on div at bounding box center [343, 153] width 392 height 188
click at [0, 0] on slot "Confirmar" at bounding box center [0, 0] width 0 height 0
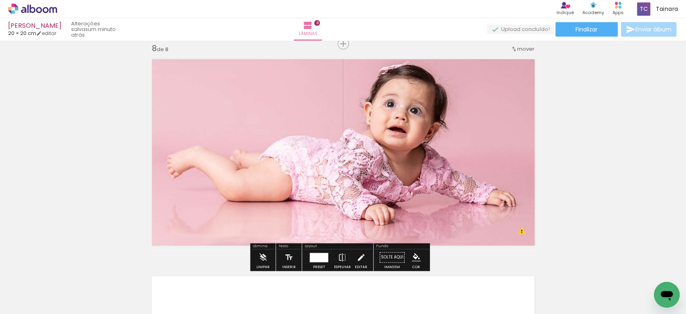
click at [462, 144] on quentale-photo at bounding box center [343, 153] width 392 height 188
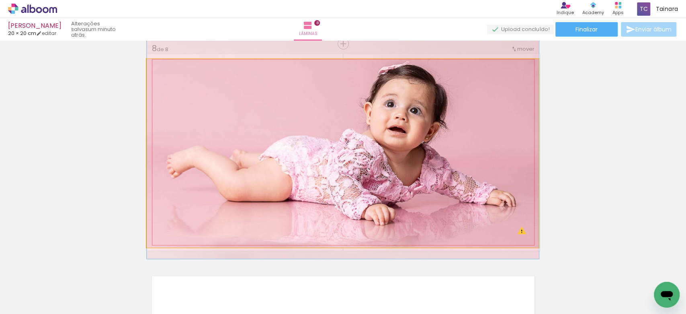
click at [462, 144] on quentale-photo at bounding box center [343, 153] width 392 height 188
click at [461, 144] on quentale-photo at bounding box center [343, 153] width 392 height 188
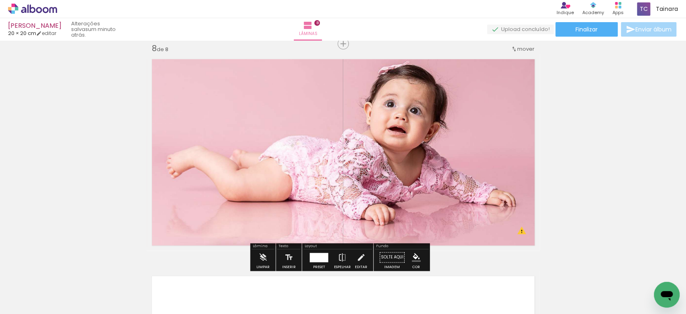
click at [456, 143] on quentale-photo at bounding box center [343, 153] width 392 height 188
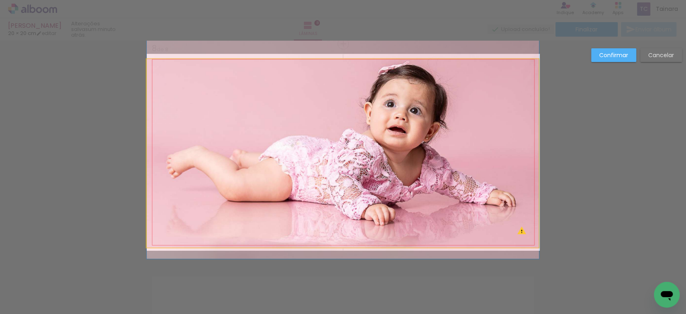
click at [448, 148] on quentale-photo at bounding box center [343, 153] width 392 height 188
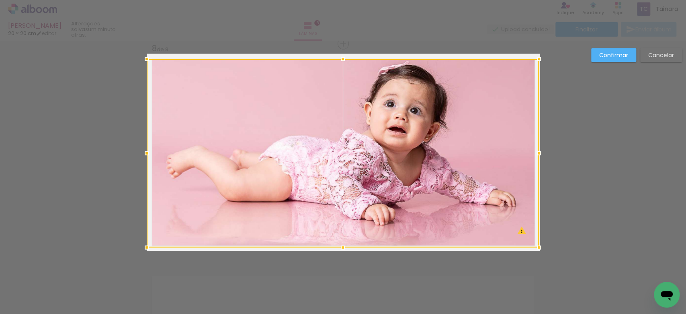
click at [448, 148] on div at bounding box center [343, 153] width 392 height 188
drag, startPoint x: 309, startPoint y: 132, endPoint x: 255, endPoint y: 129, distance: 54.8
click at [306, 132] on div at bounding box center [343, 153] width 392 height 188
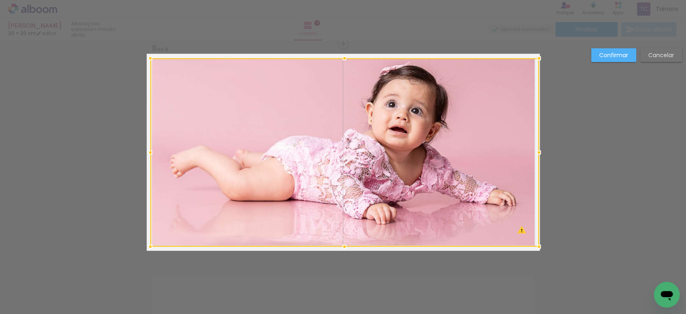
drag, startPoint x: 146, startPoint y: 153, endPoint x: 153, endPoint y: 155, distance: 6.6
click at [153, 155] on div at bounding box center [344, 152] width 389 height 188
click at [306, 135] on div at bounding box center [344, 152] width 389 height 188
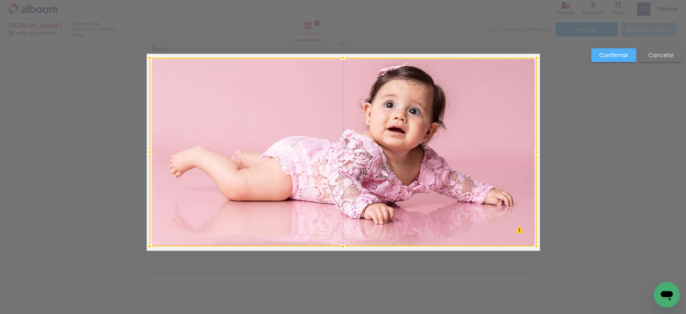
click at [529, 153] on div at bounding box center [537, 152] width 16 height 16
click at [486, 137] on div at bounding box center [343, 152] width 386 height 188
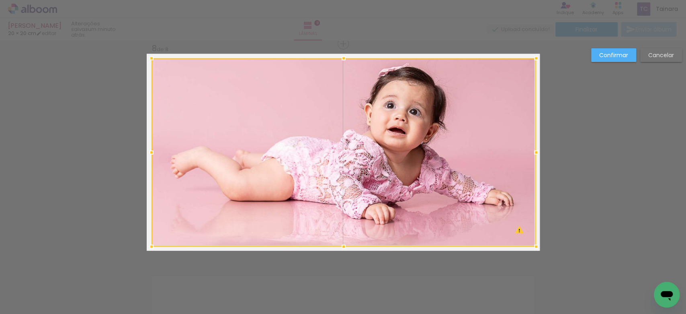
click at [152, 154] on div at bounding box center [152, 152] width 16 height 16
click at [230, 126] on div at bounding box center [344, 152] width 385 height 188
click at [269, 145] on div at bounding box center [343, 152] width 385 height 188
click at [0, 0] on slot "Confirmar" at bounding box center [0, 0] width 0 height 0
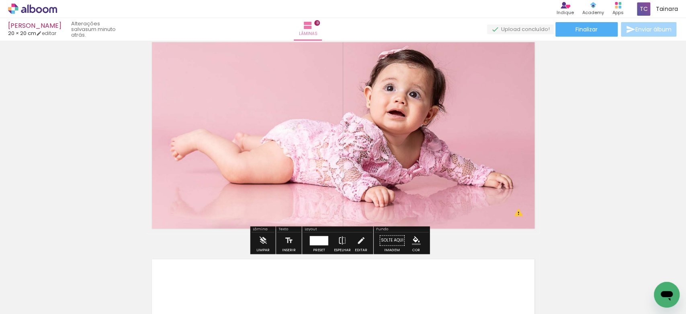
scroll to position [1527, 0]
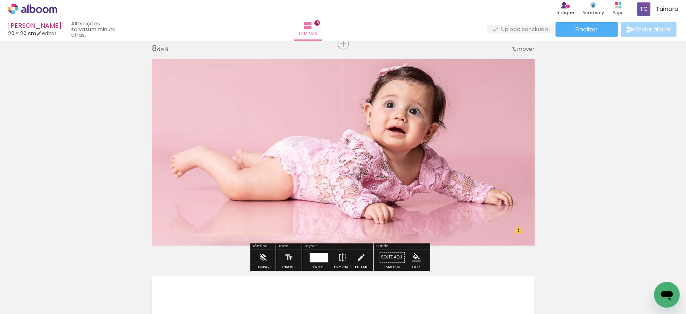
click at [460, 134] on quentale-photo at bounding box center [343, 152] width 385 height 188
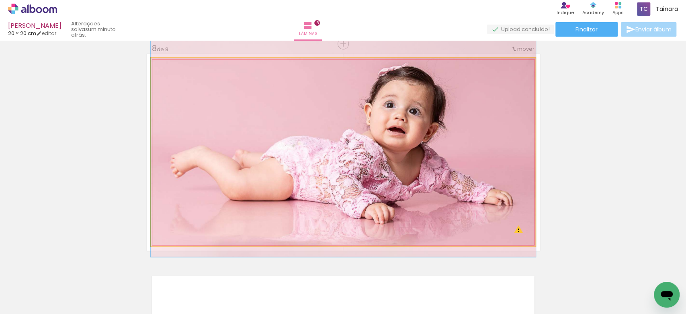
click at [460, 134] on quentale-photo at bounding box center [343, 152] width 385 height 188
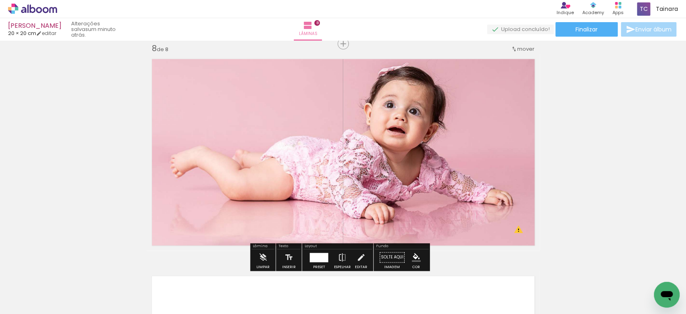
click at [460, 134] on quentale-photo at bounding box center [343, 152] width 385 height 188
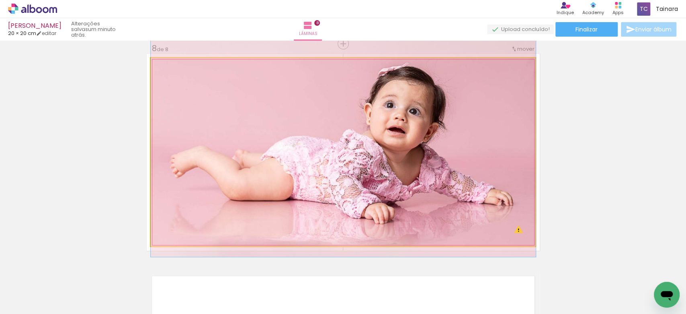
click at [460, 134] on quentale-photo at bounding box center [343, 152] width 385 height 188
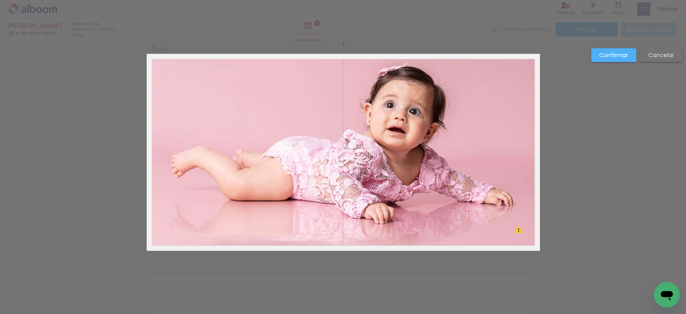
click at [357, 114] on quentale-photo at bounding box center [343, 152] width 385 height 188
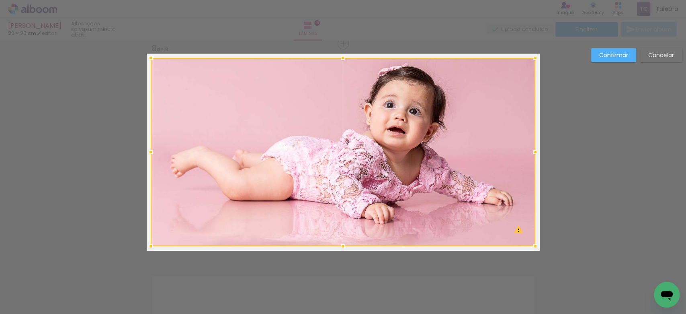
click at [352, 99] on div at bounding box center [343, 152] width 385 height 188
drag, startPoint x: 342, startPoint y: 73, endPoint x: 339, endPoint y: 82, distance: 9.2
click at [341, 76] on div at bounding box center [343, 152] width 385 height 188
drag, startPoint x: 347, startPoint y: 95, endPoint x: 357, endPoint y: 89, distance: 11.2
click at [347, 94] on div at bounding box center [343, 152] width 385 height 188
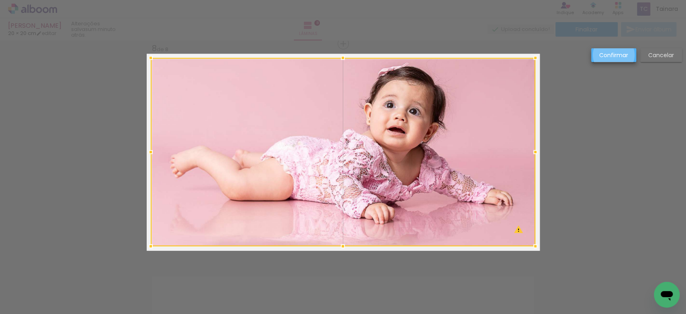
click at [0, 0] on slot "Confirmar" at bounding box center [0, 0] width 0 height 0
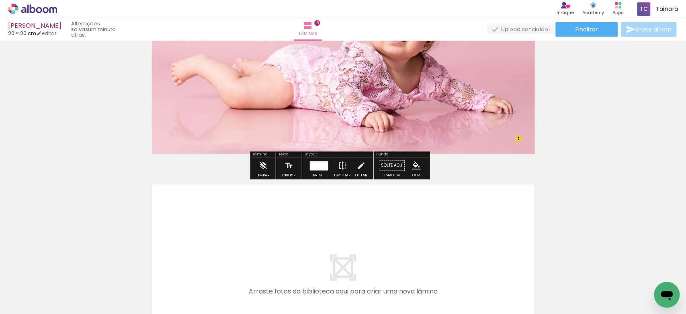
scroll to position [1688, 0]
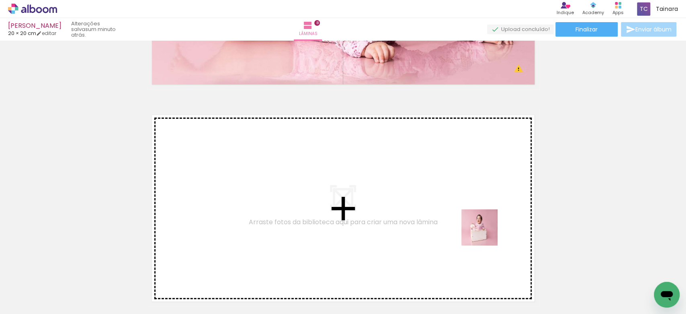
drag, startPoint x: 470, startPoint y: 293, endPoint x: 483, endPoint y: 230, distance: 64.0
click at [483, 230] on quentale-workspace at bounding box center [343, 157] width 686 height 314
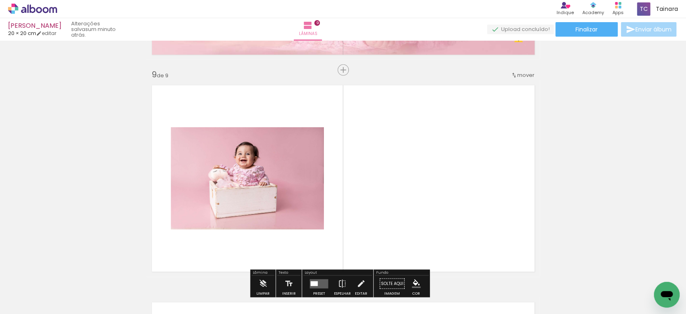
scroll to position [1744, 0]
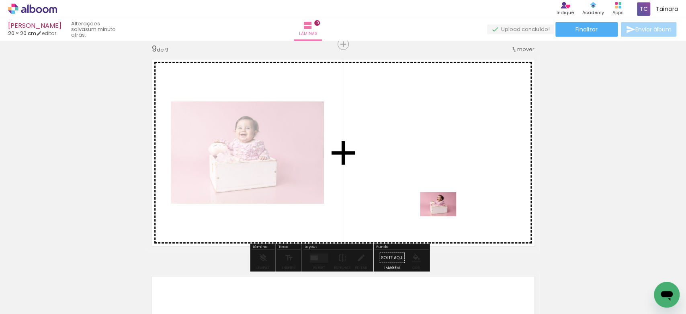
drag, startPoint x: 428, startPoint y: 300, endPoint x: 449, endPoint y: 220, distance: 82.3
click at [442, 215] on quentale-workspace at bounding box center [343, 157] width 686 height 314
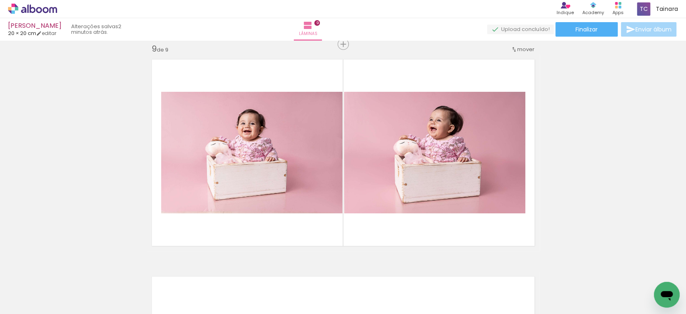
scroll to position [0, 951]
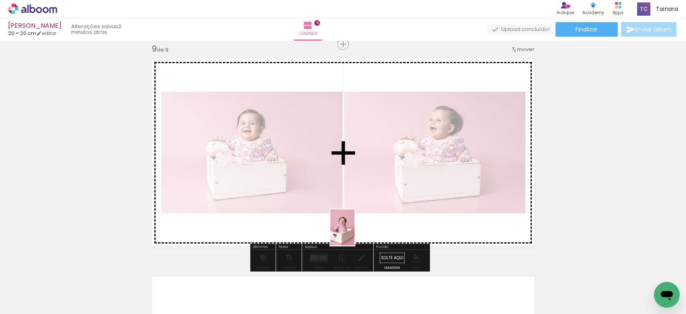
drag, startPoint x: 338, startPoint y: 243, endPoint x: 355, endPoint y: 233, distance: 19.5
click at [355, 233] on quentale-workspace at bounding box center [343, 157] width 686 height 314
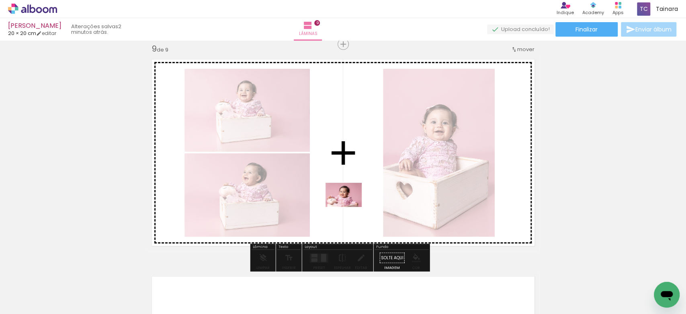
drag, startPoint x: 351, startPoint y: 267, endPoint x: 351, endPoint y: 207, distance: 60.7
click at [351, 206] on quentale-workspace at bounding box center [343, 157] width 686 height 314
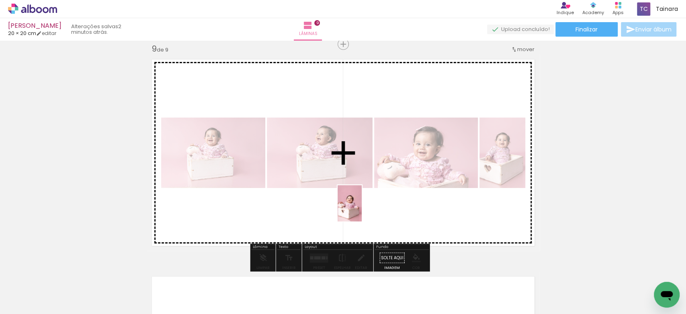
drag, startPoint x: 271, startPoint y: 291, endPoint x: 366, endPoint y: 222, distance: 117.7
click at [367, 220] on quentale-workspace at bounding box center [343, 157] width 686 height 314
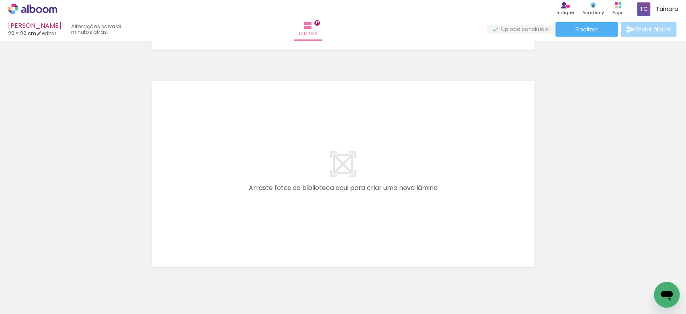
scroll to position [3656, 0]
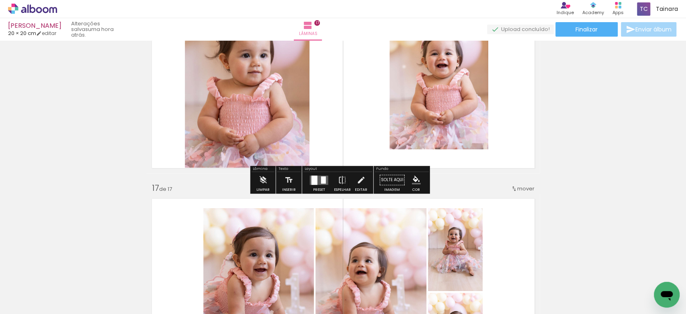
scroll to position [3334, 0]
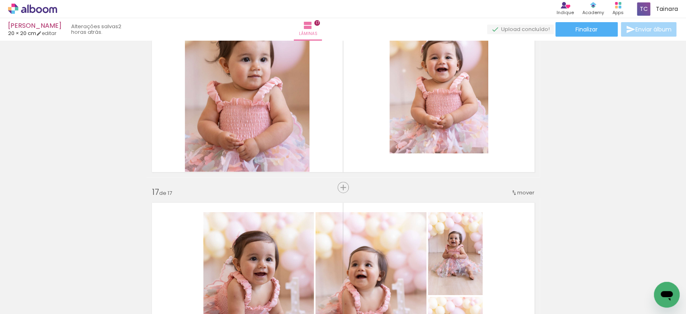
scroll to position [3300, 0]
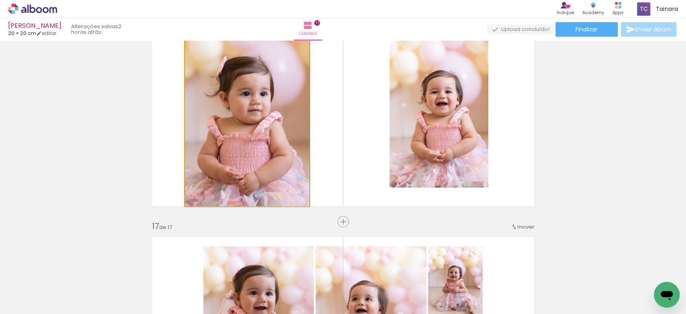
click at [252, 180] on quentale-photo at bounding box center [247, 113] width 125 height 185
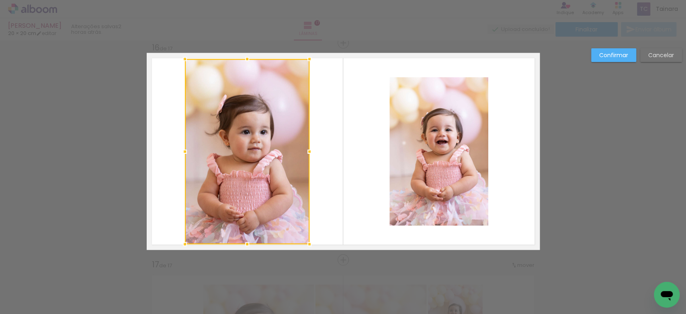
scroll to position [3261, 0]
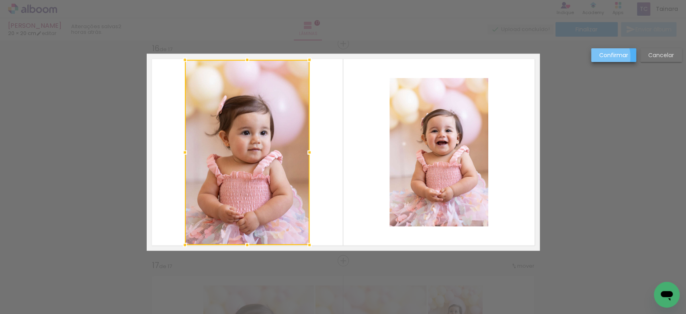
click at [0, 0] on slot "Confirmar" at bounding box center [0, 0] width 0 height 0
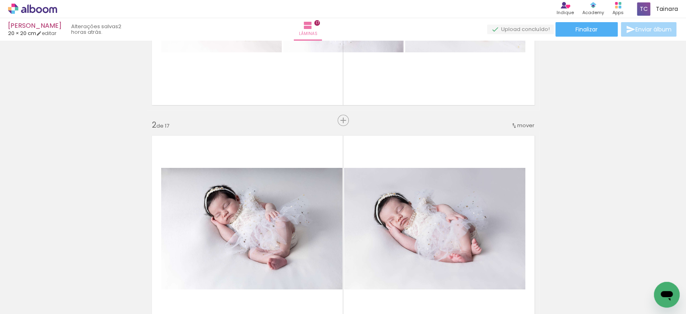
scroll to position [0, 0]
